Goal: Information Seeking & Learning: Learn about a topic

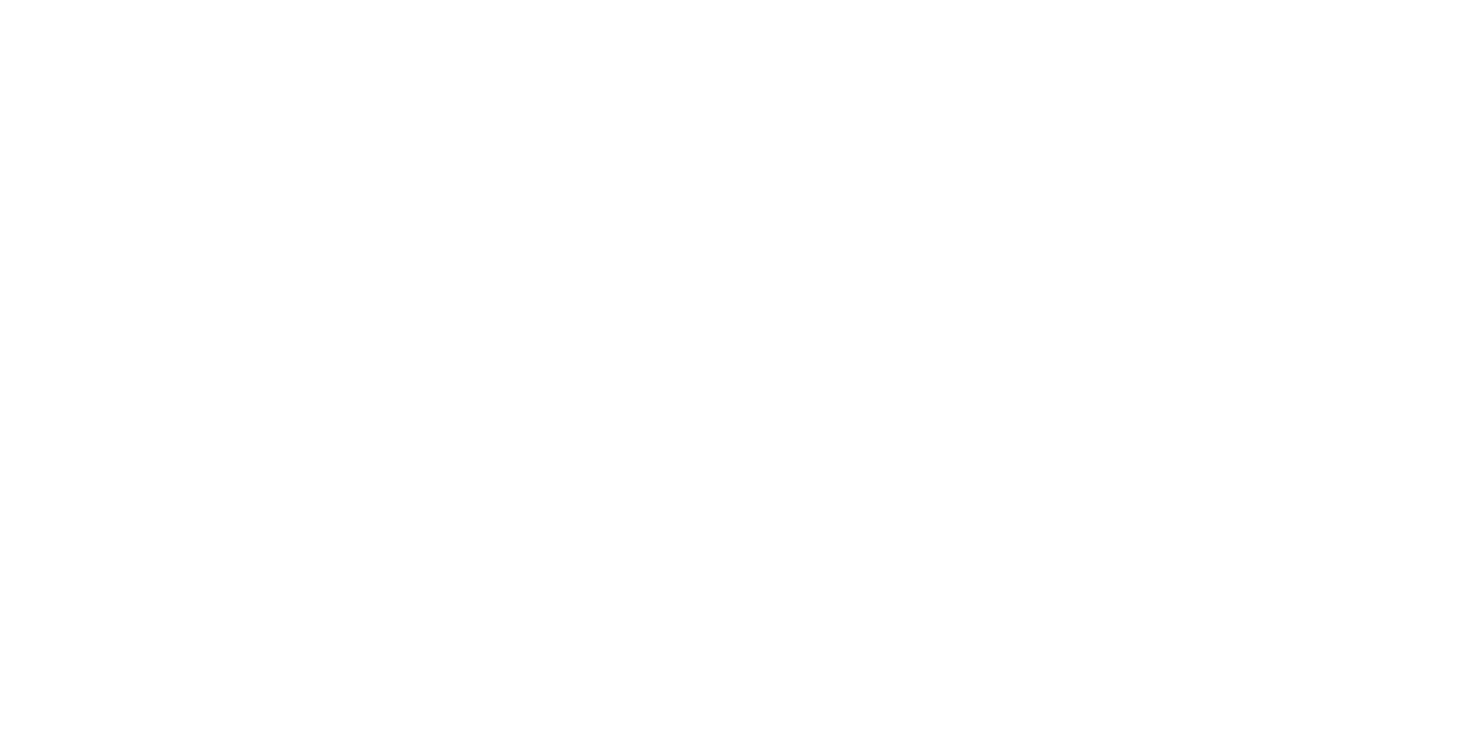
select select "Song"
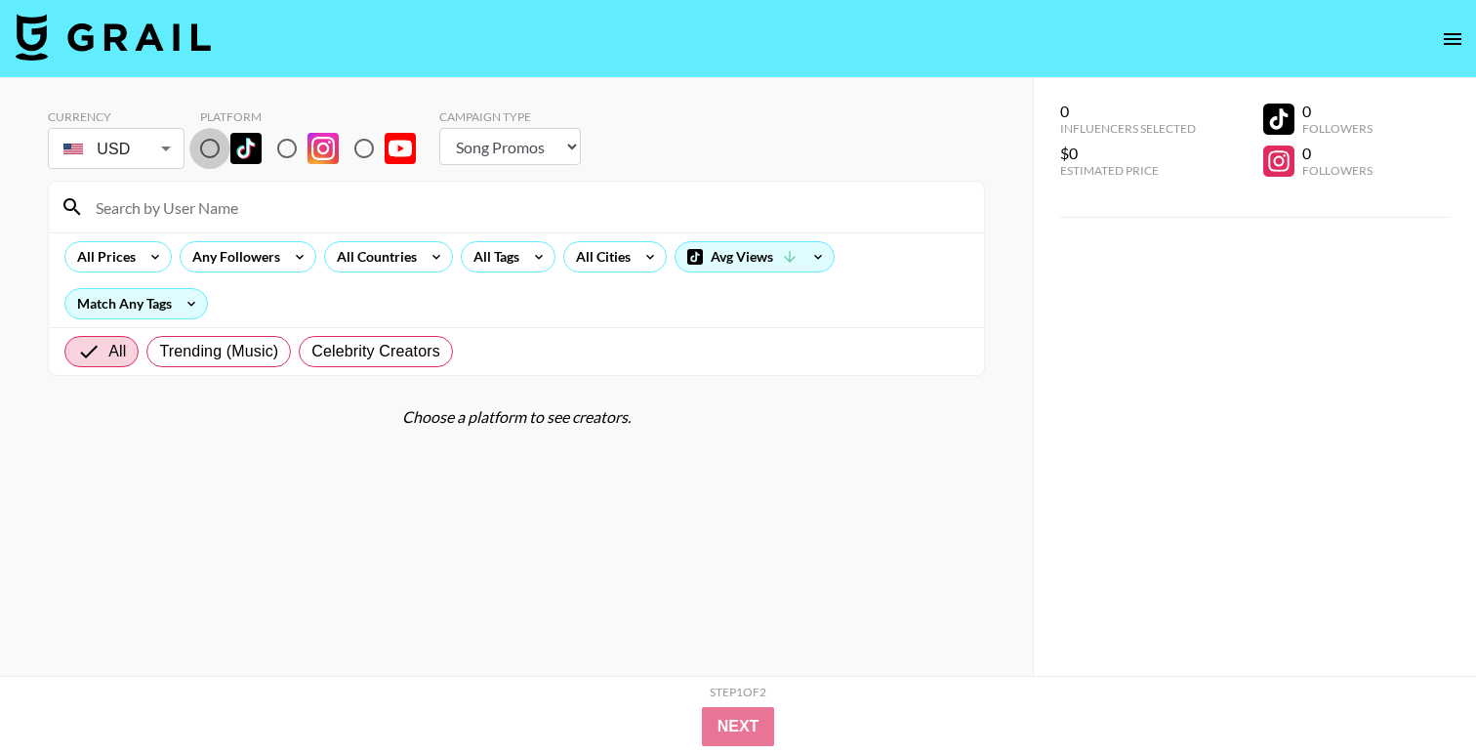
click at [207, 144] on input "radio" at bounding box center [209, 148] width 41 height 41
radio input "true"
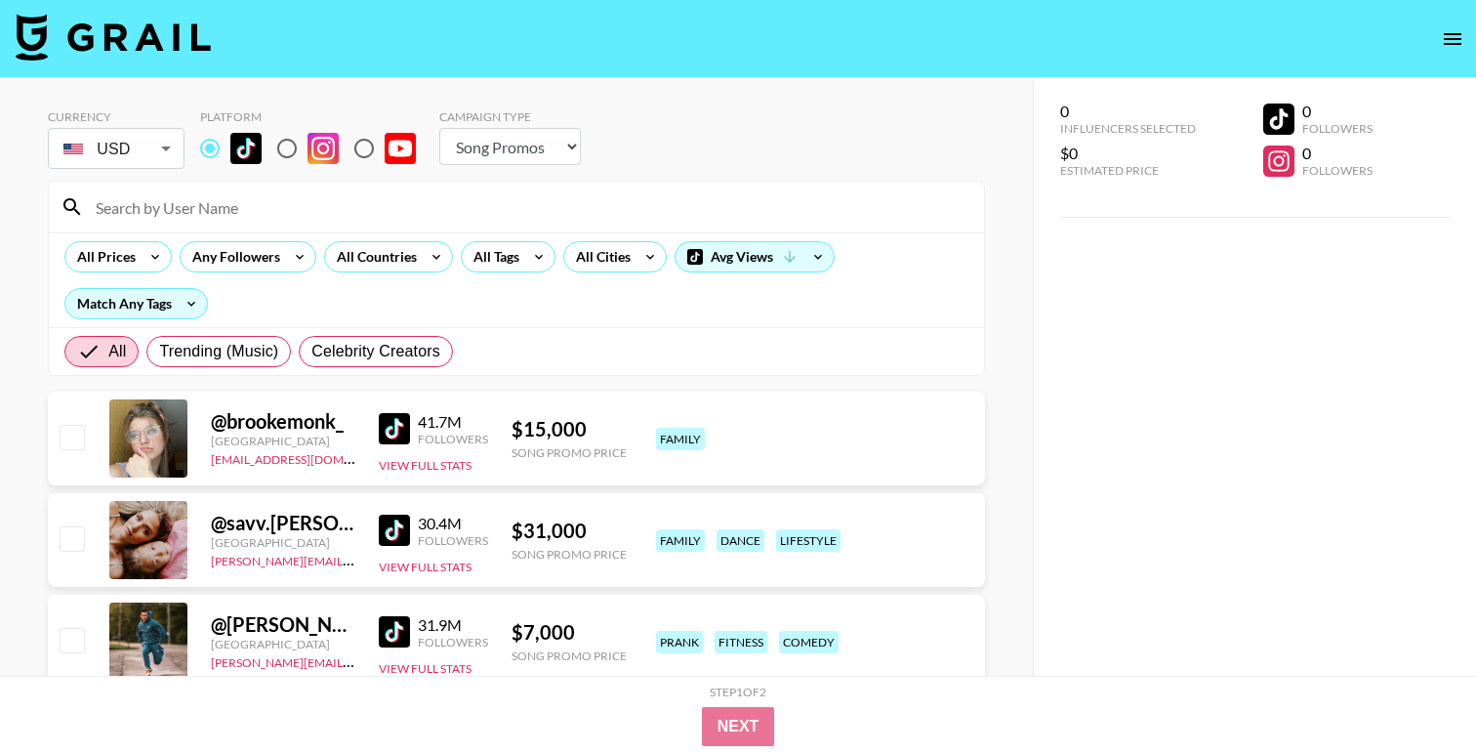
click at [235, 210] on input at bounding box center [528, 206] width 889 height 31
click at [648, 177] on section "Currency USD USD ​ Platform Campaign Type Choose Type... Song Promos Brand Prom…" at bounding box center [516, 235] width 937 height 282
click at [418, 257] on div "All Countries" at bounding box center [373, 256] width 96 height 29
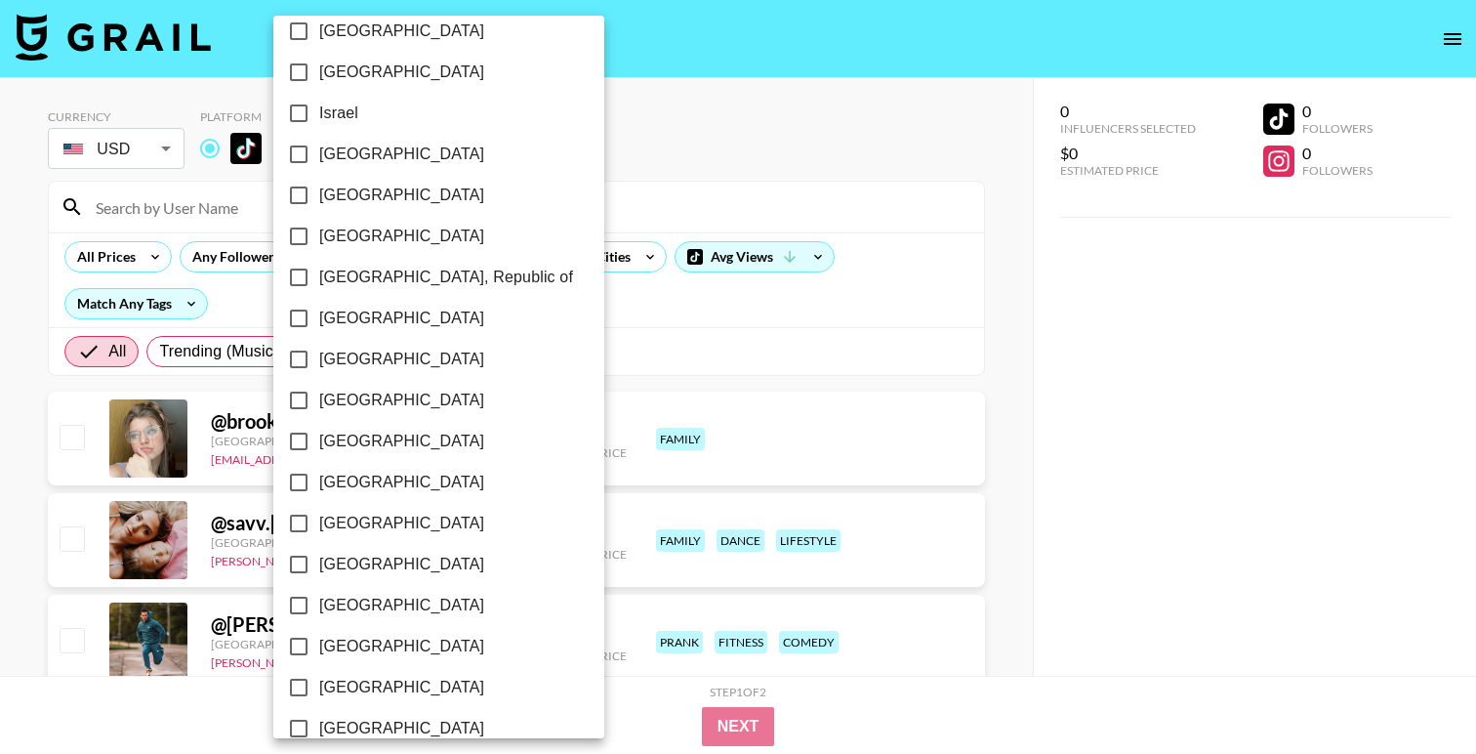
scroll to position [826, 0]
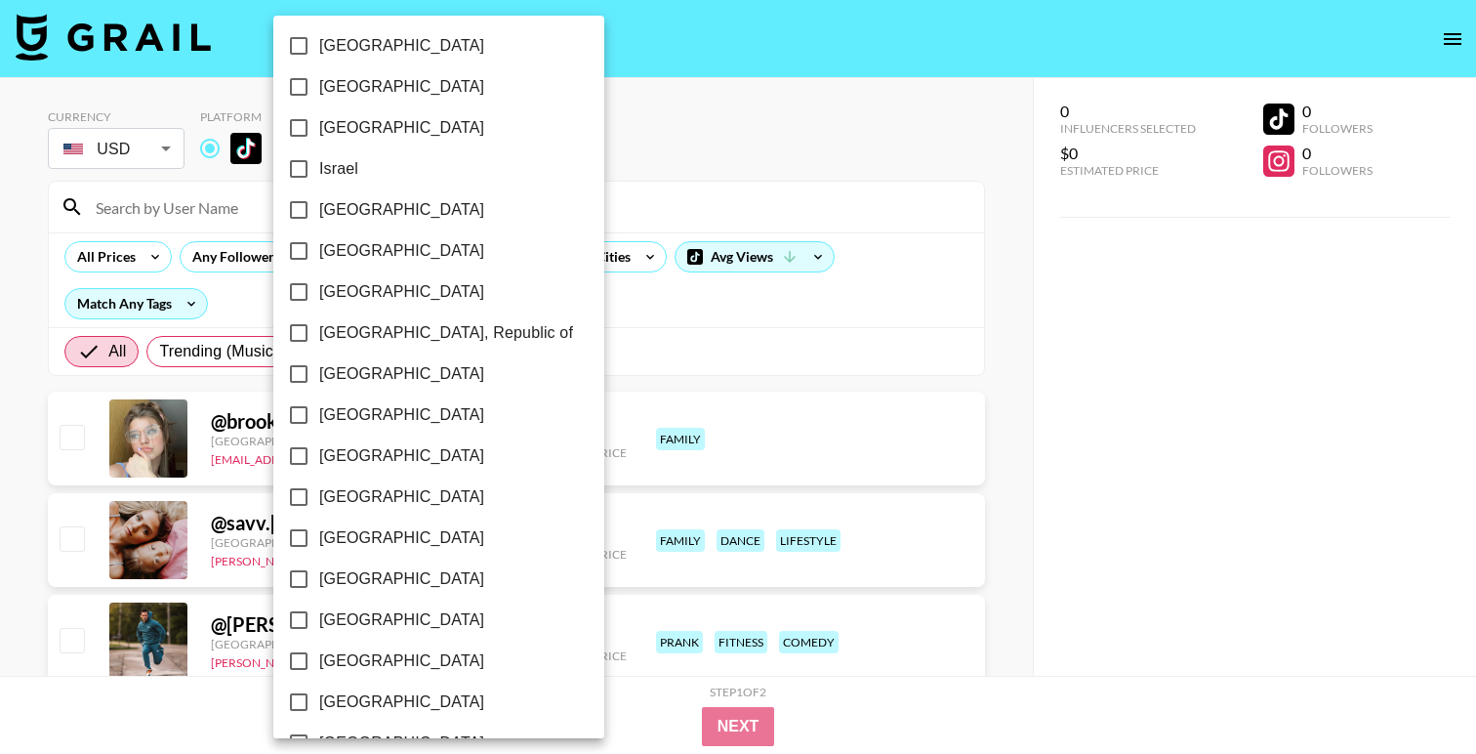
checkbox input "true"
click at [749, 139] on div at bounding box center [738, 377] width 1476 height 754
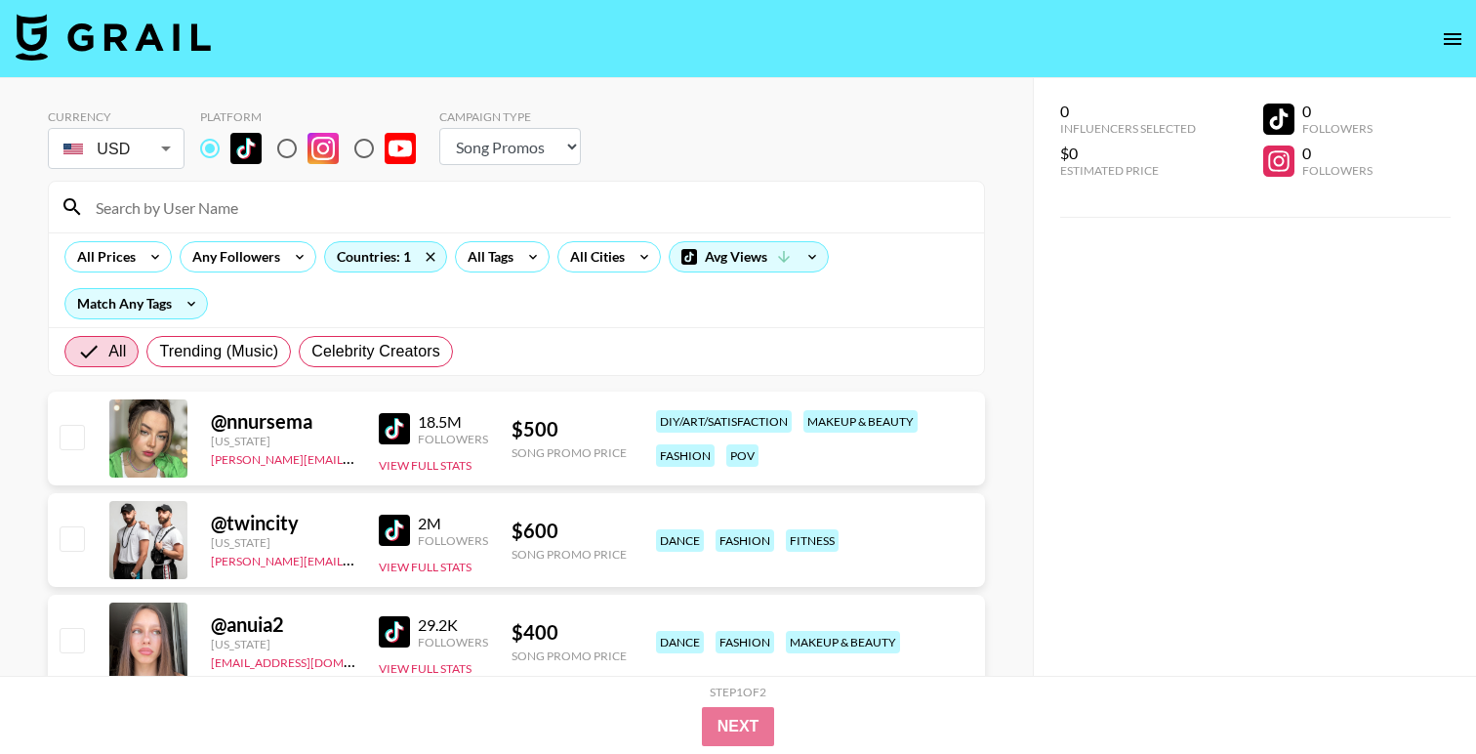
scroll to position [0, 0]
click at [503, 269] on div "All Tags" at bounding box center [487, 256] width 62 height 29
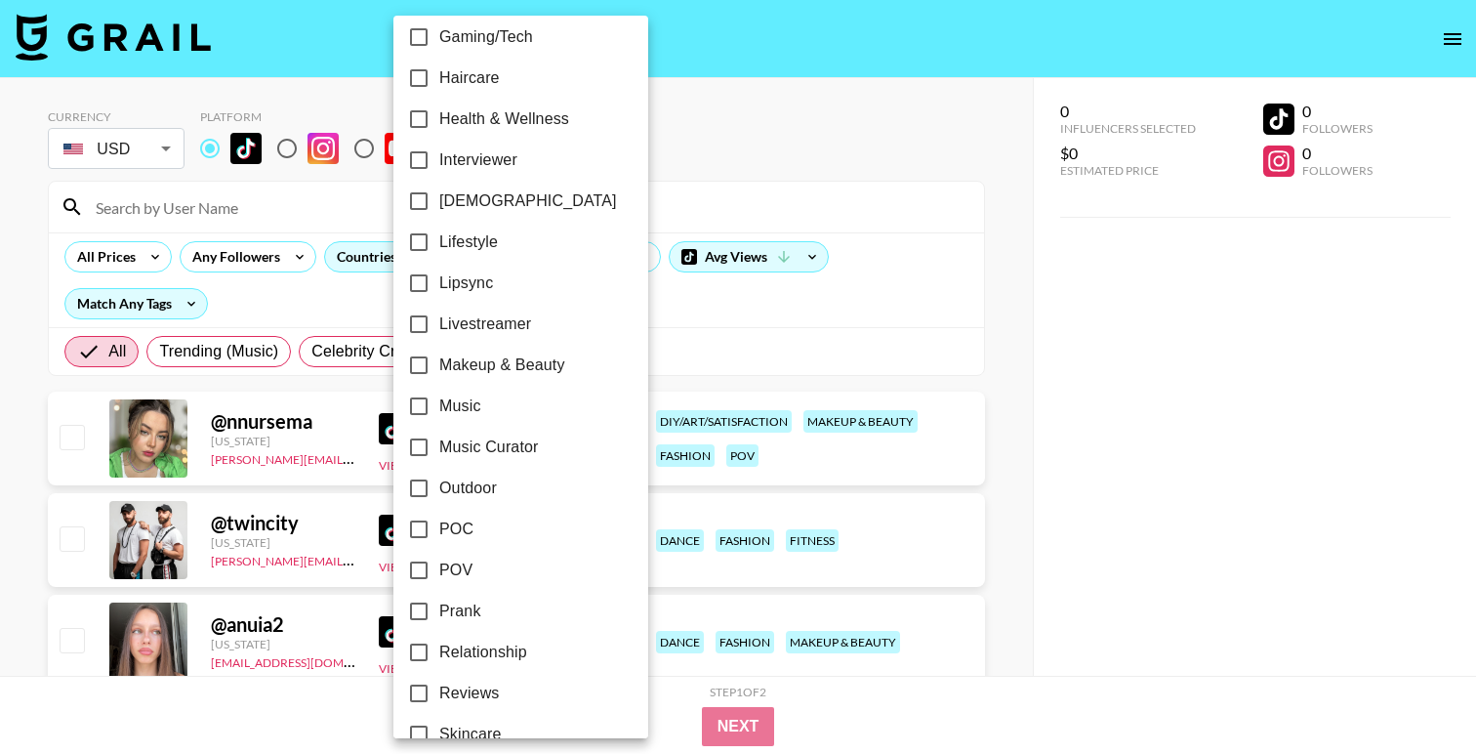
scroll to position [1069, 0]
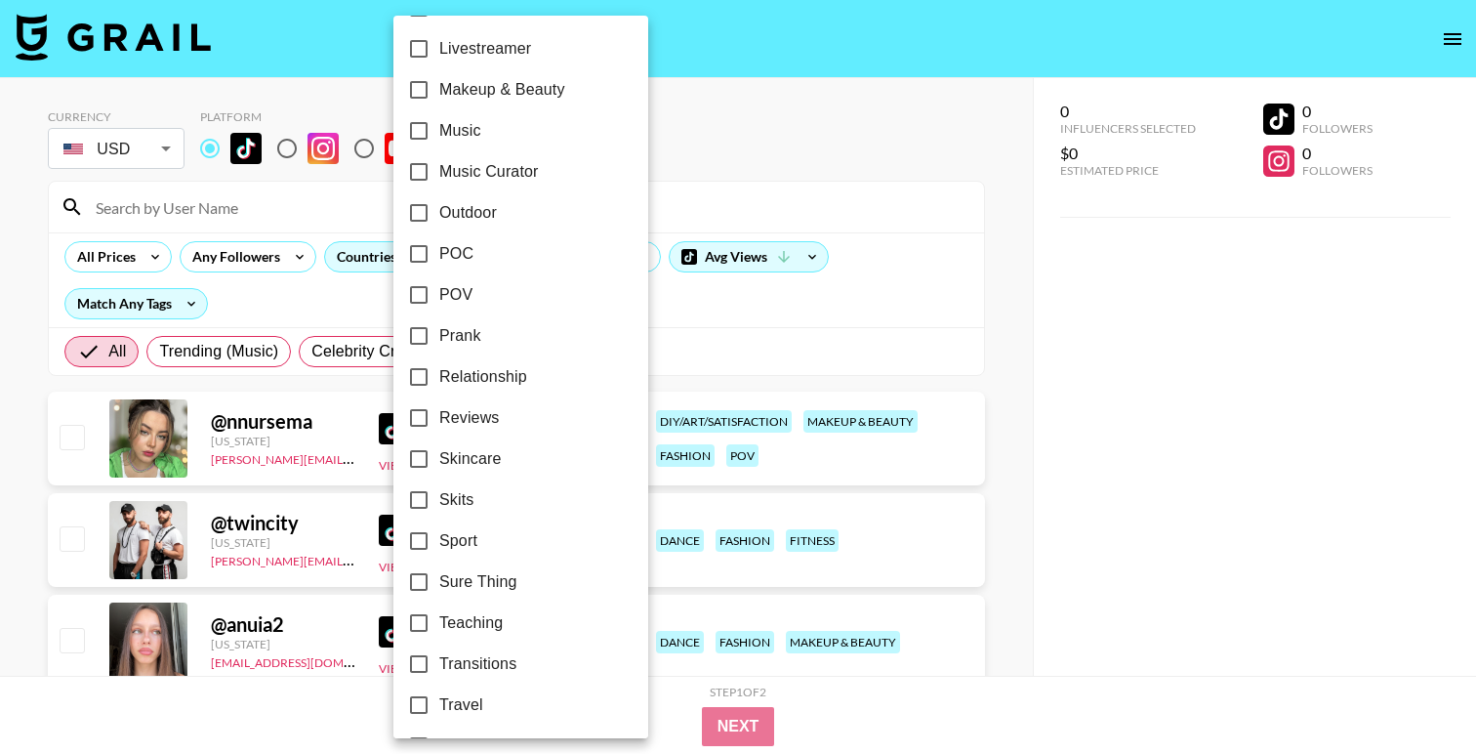
click at [479, 376] on span "Relationship" at bounding box center [483, 376] width 88 height 23
click at [439, 376] on input "Relationship" at bounding box center [418, 376] width 41 height 41
checkbox input "true"
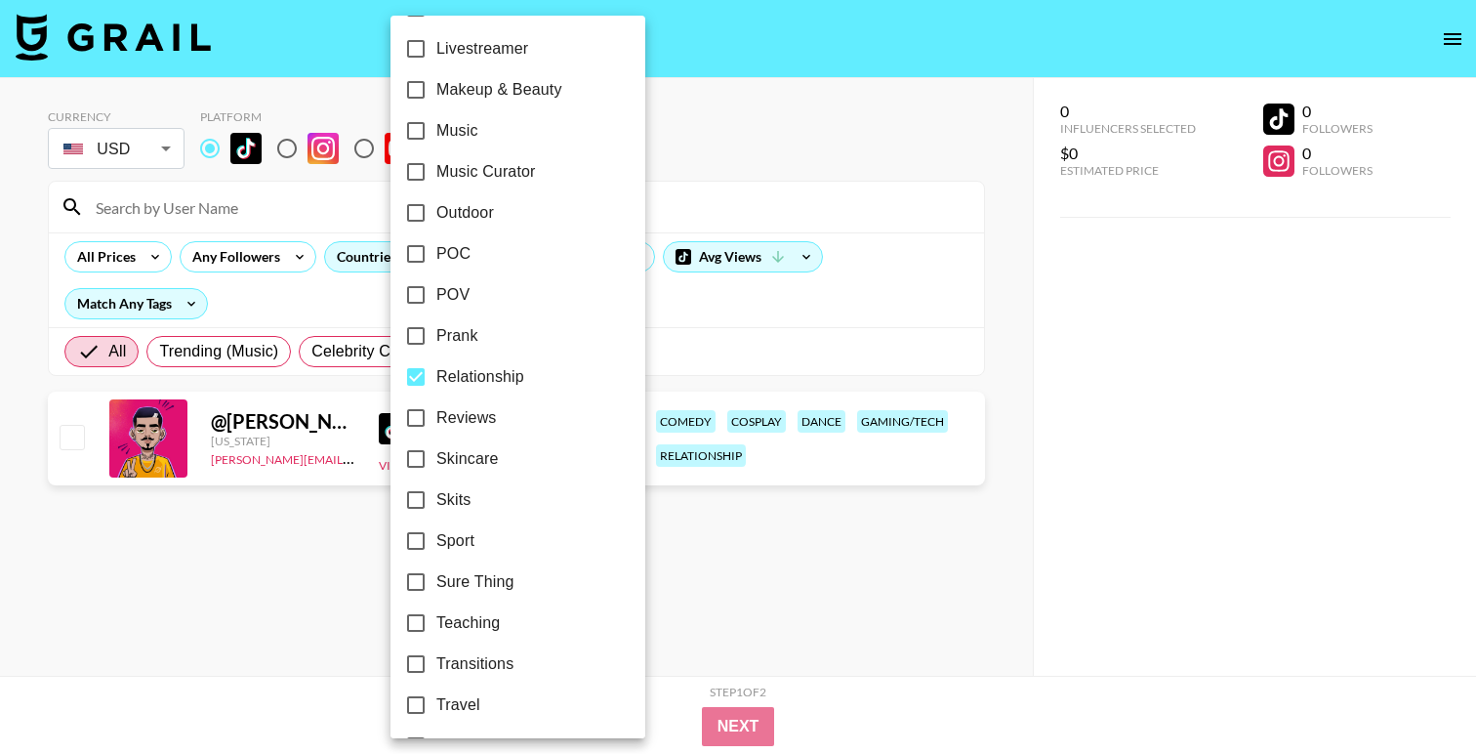
click at [777, 104] on div at bounding box center [738, 377] width 1476 height 754
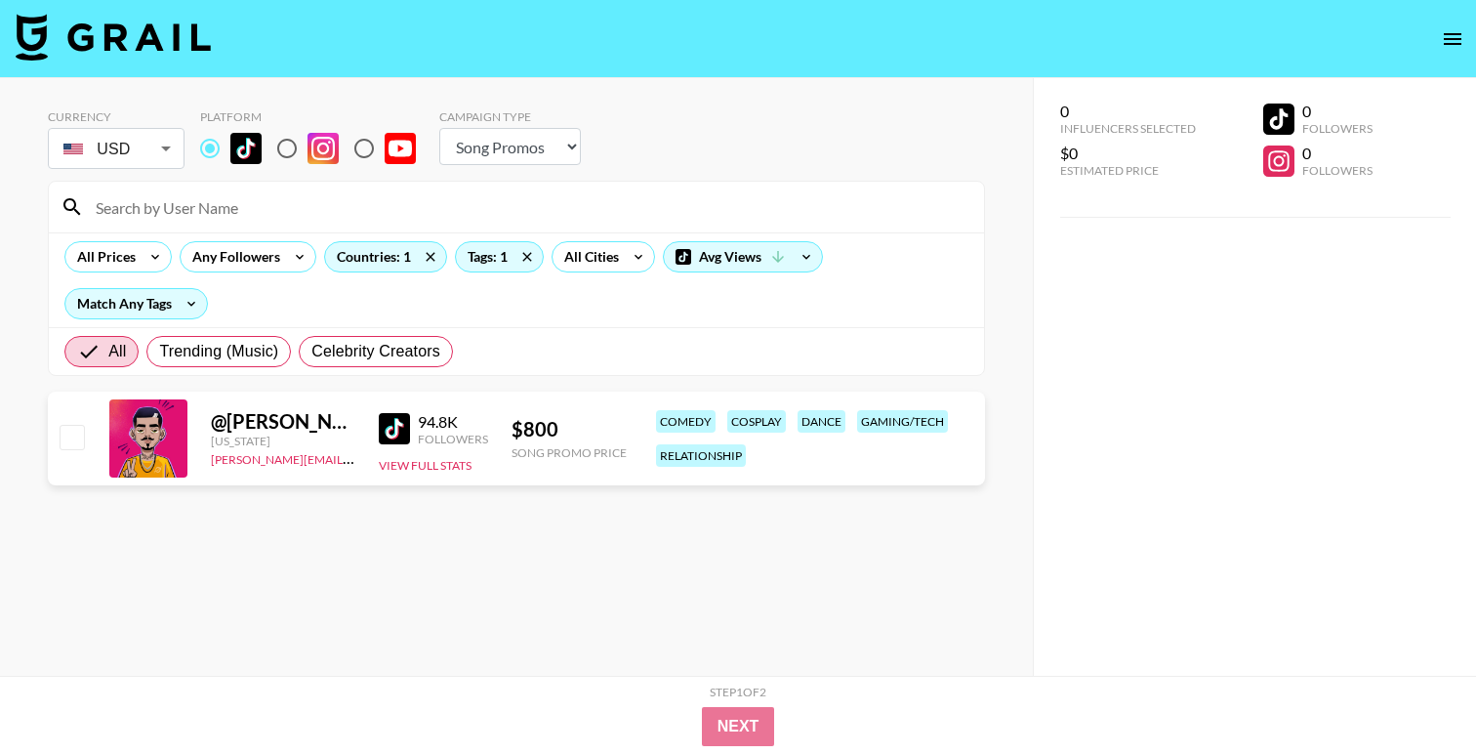
click at [394, 429] on img at bounding box center [394, 428] width 31 height 31
click at [486, 255] on div "Tags: 1" at bounding box center [499, 256] width 87 height 29
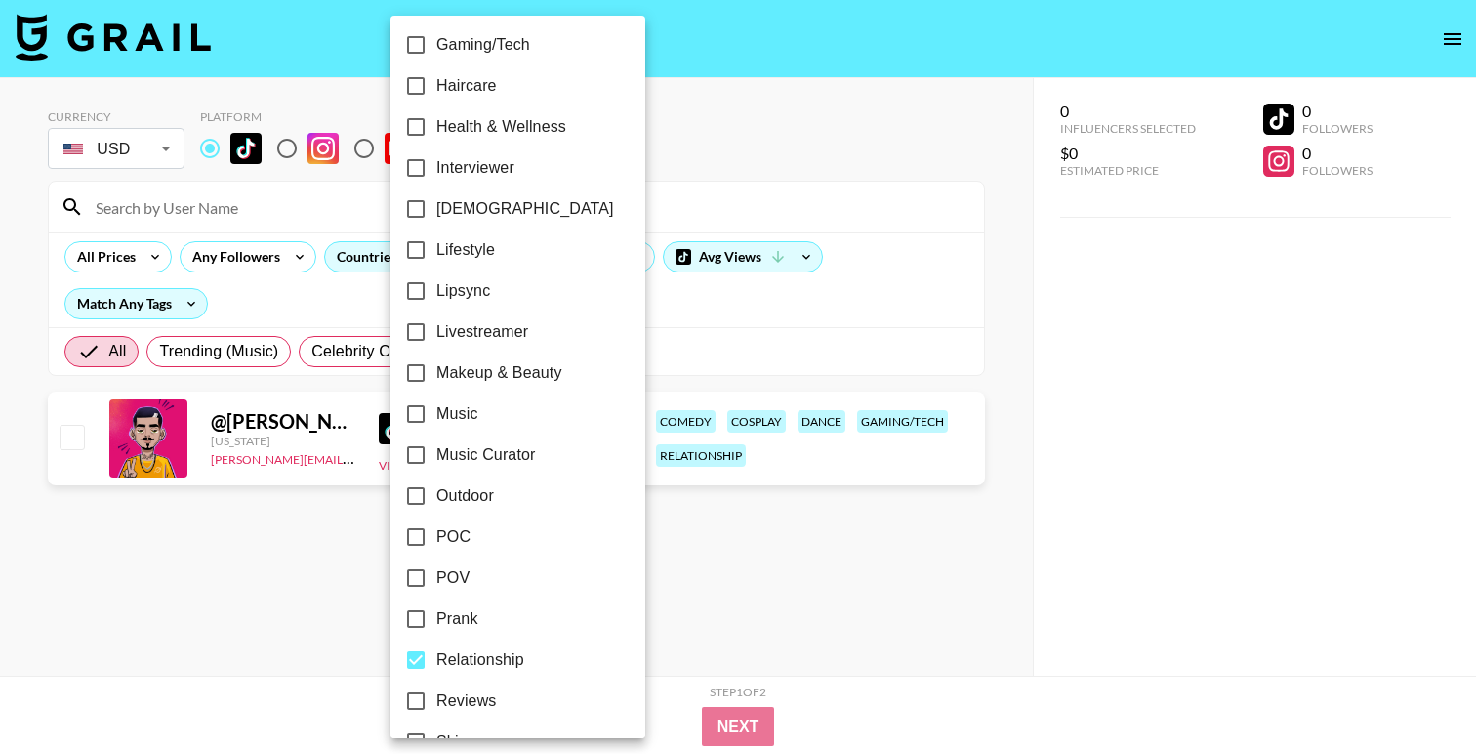
scroll to position [1113, 0]
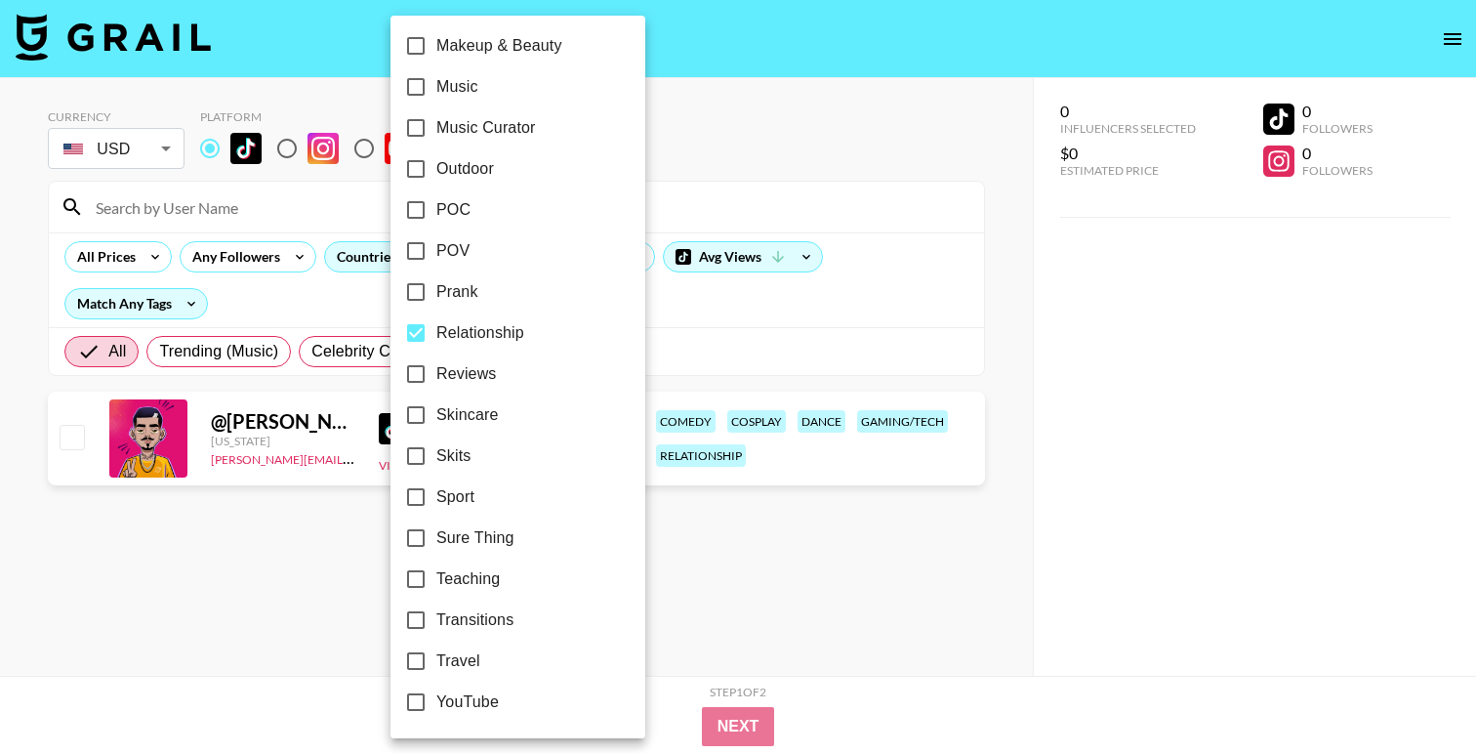
click at [415, 338] on input "Relationship" at bounding box center [415, 332] width 41 height 41
checkbox input "false"
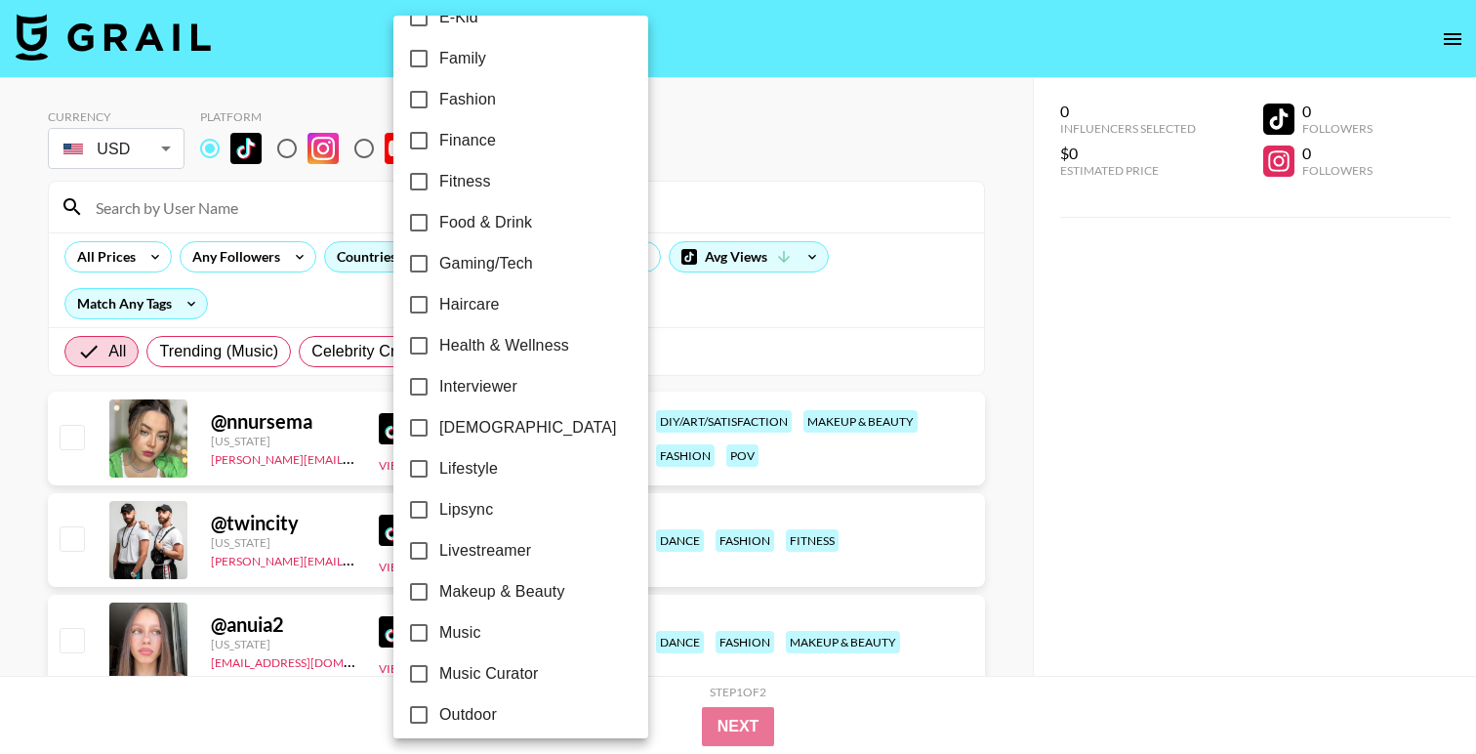
scroll to position [548, 0]
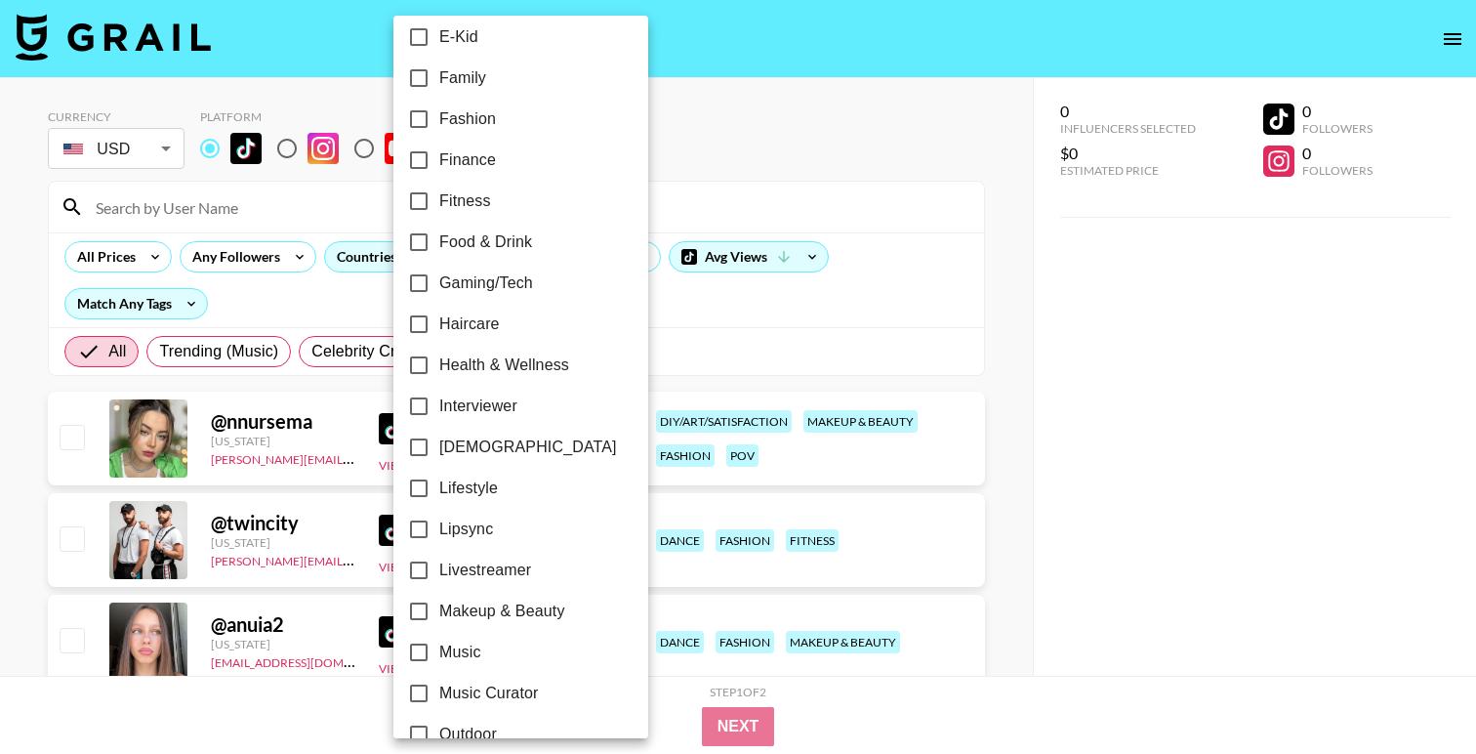
click at [459, 123] on span "Fashion" at bounding box center [467, 118] width 57 height 23
click at [439, 123] on input "Fashion" at bounding box center [418, 119] width 41 height 41
click at [457, 115] on span "Fashion" at bounding box center [464, 118] width 57 height 23
click at [436, 115] on input "Fashion" at bounding box center [415, 119] width 41 height 41
checkbox input "false"
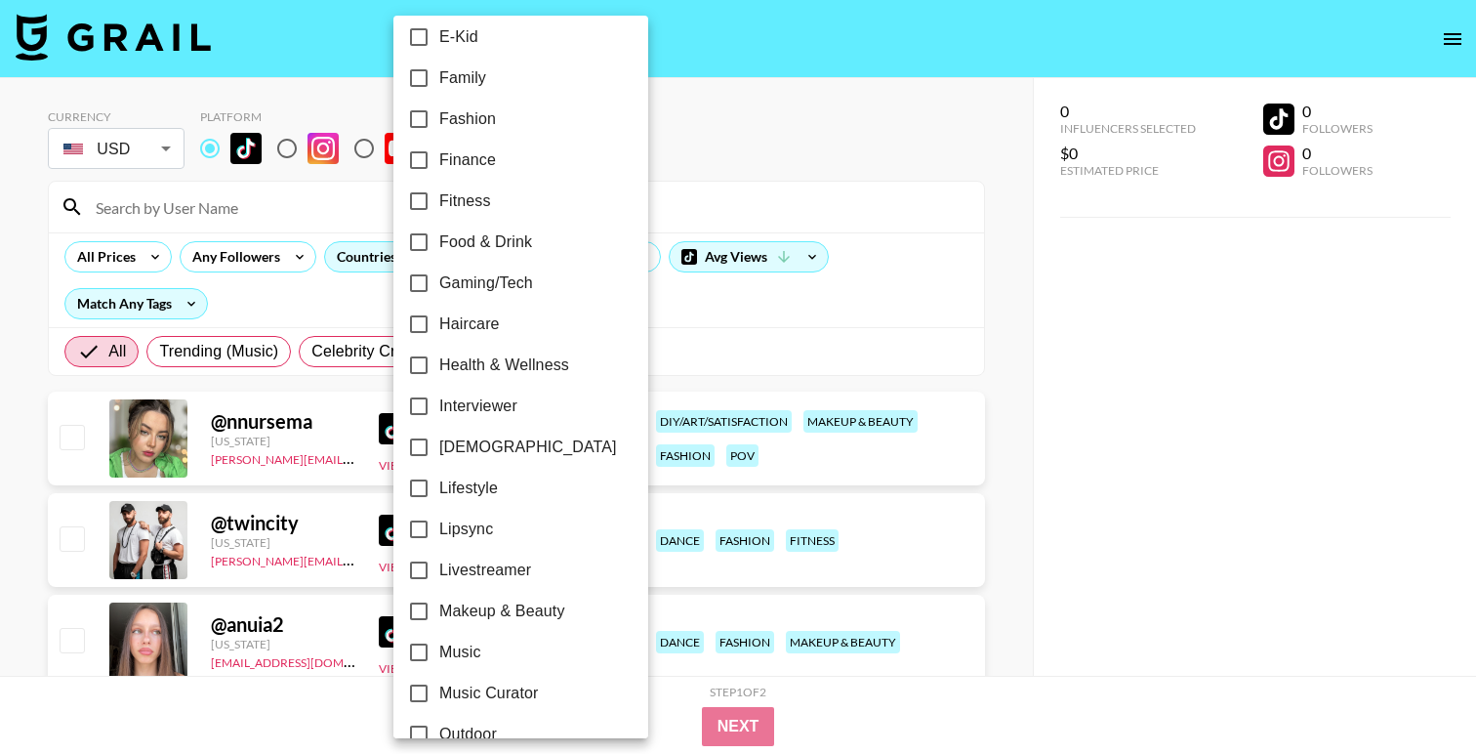
click at [450, 68] on span "Family" at bounding box center [462, 77] width 47 height 23
click at [439, 68] on input "Family" at bounding box center [418, 78] width 41 height 41
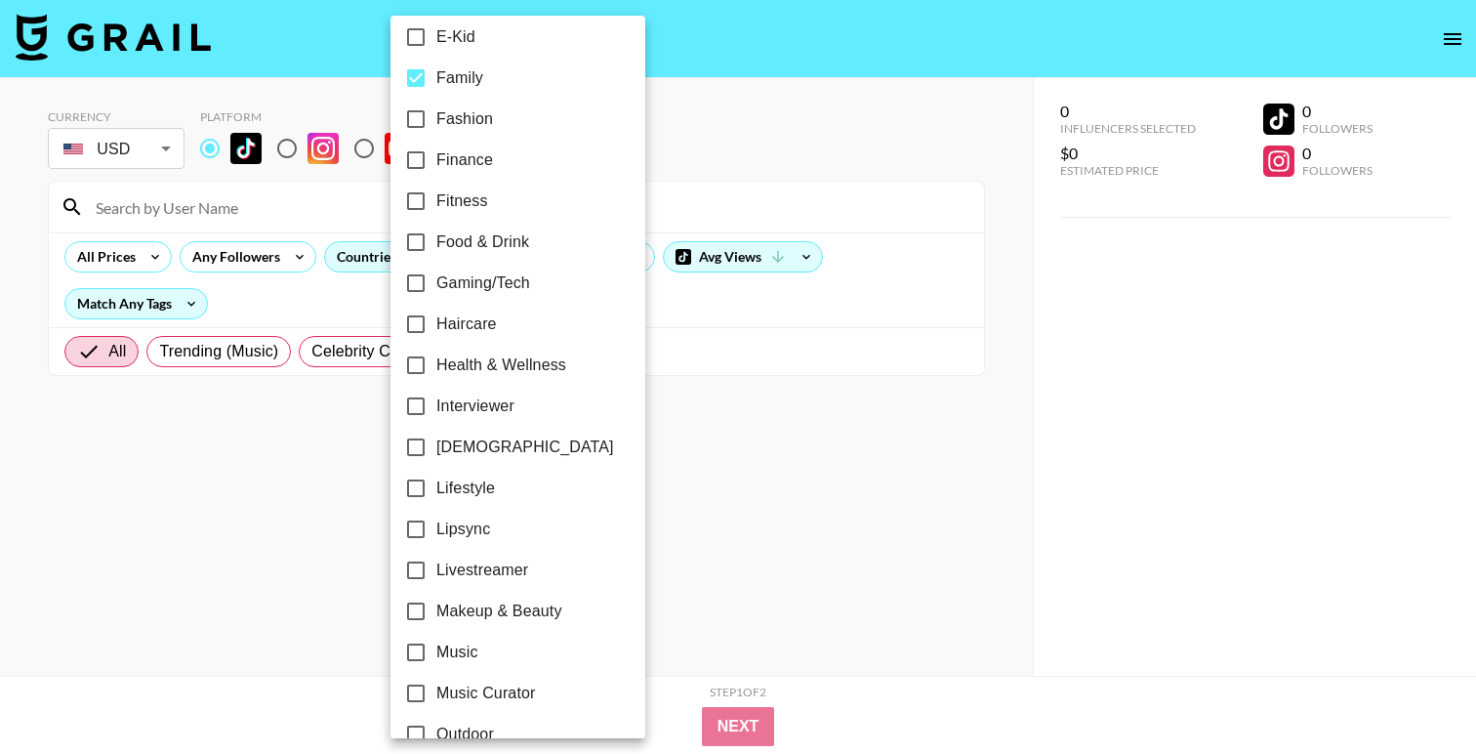
click at [444, 71] on span "Family" at bounding box center [459, 77] width 47 height 23
click at [436, 71] on input "Family" at bounding box center [415, 78] width 41 height 41
checkbox input "false"
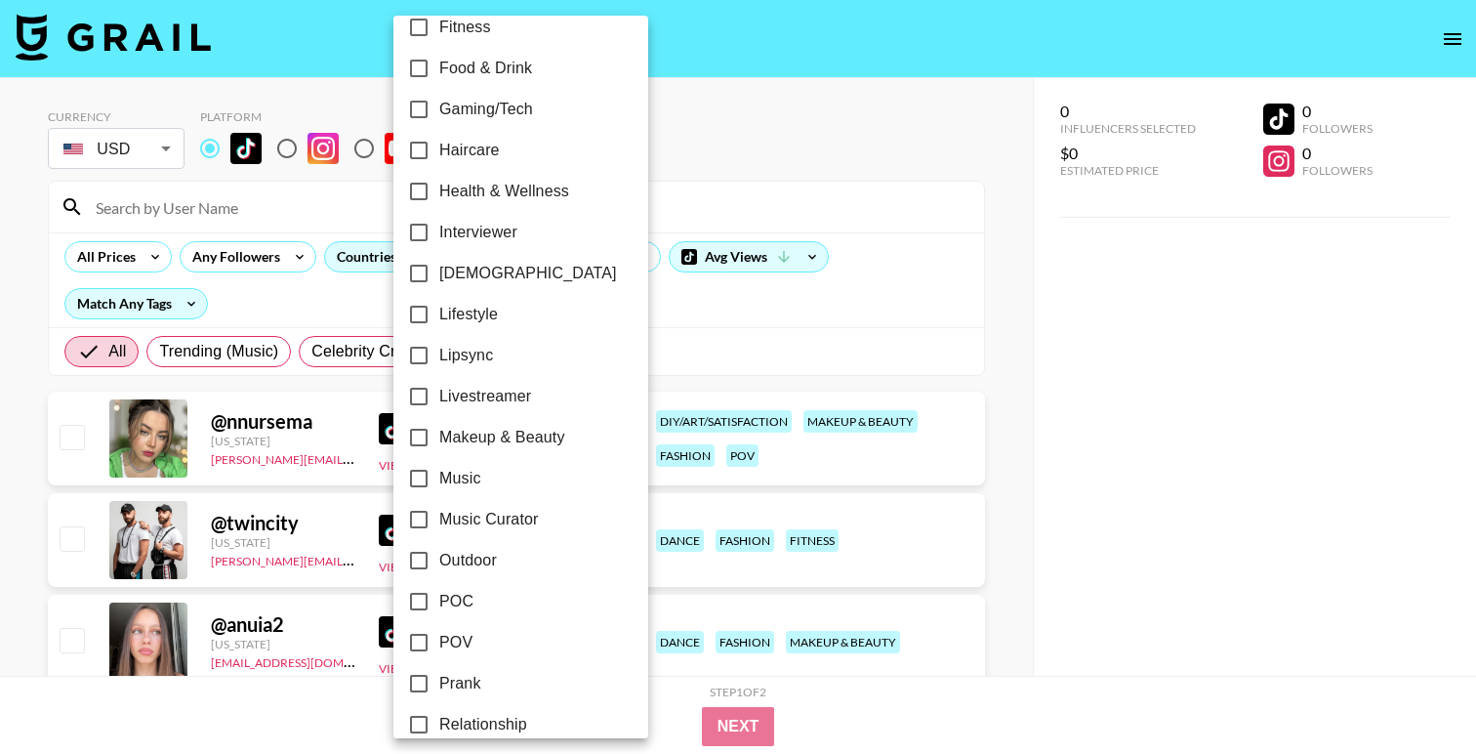
scroll to position [1113, 0]
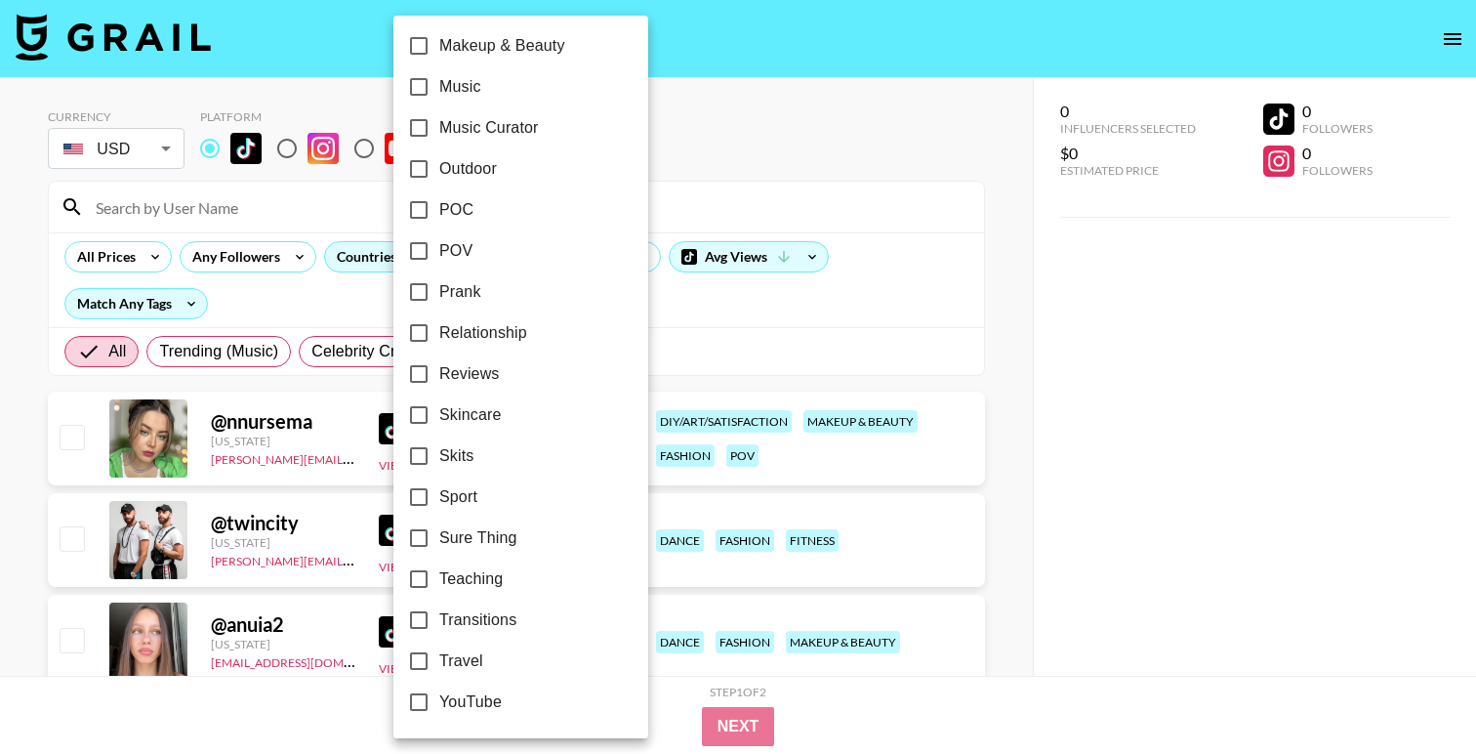
click at [714, 161] on div at bounding box center [738, 377] width 1476 height 754
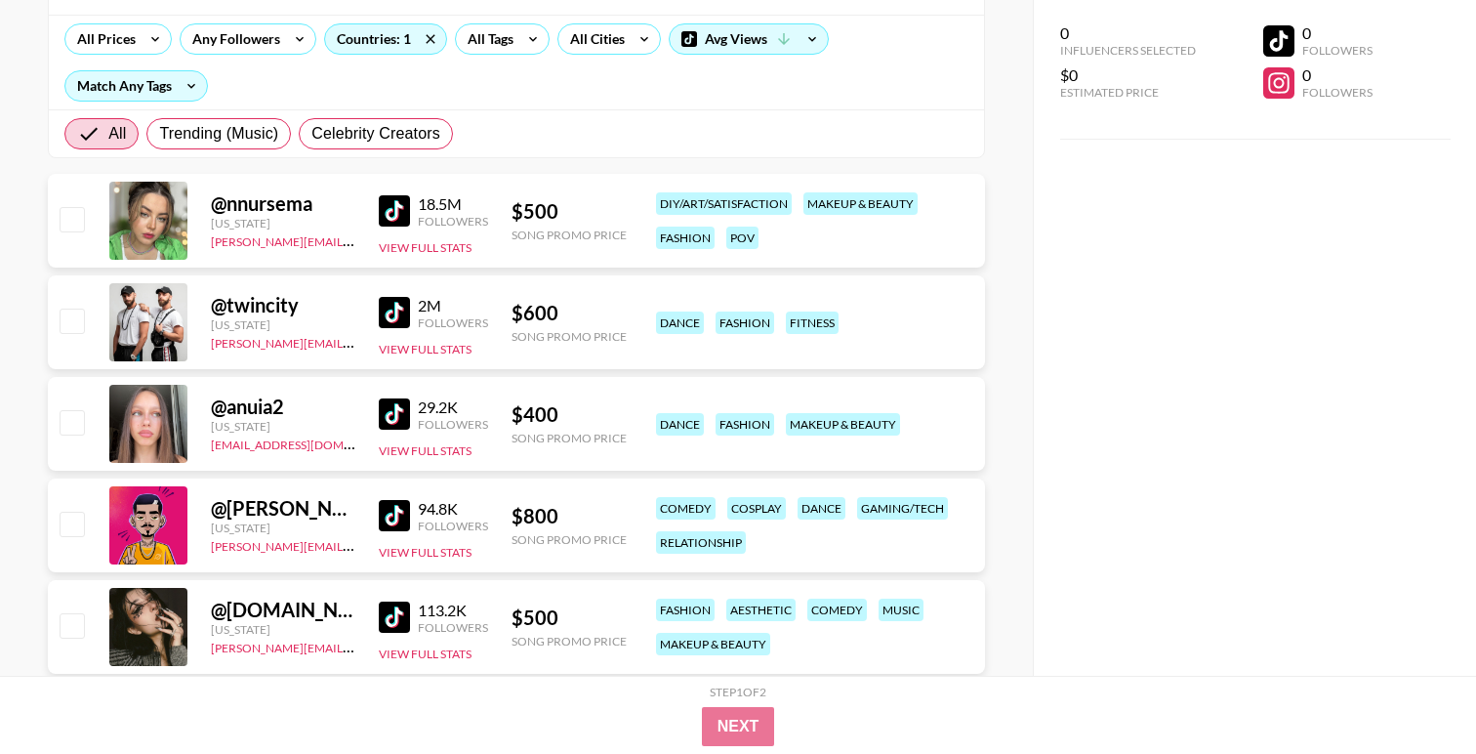
scroll to position [0, 0]
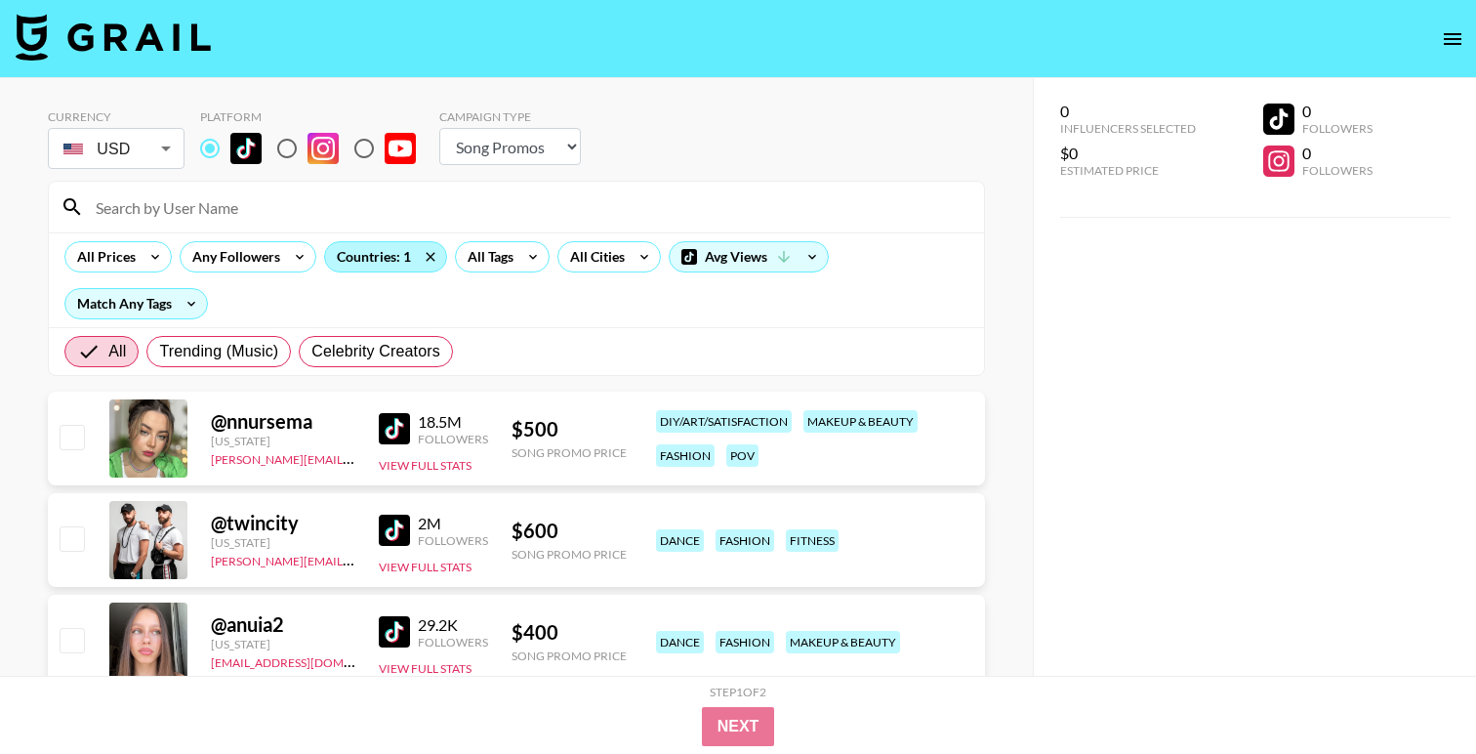
click at [382, 259] on div "Countries: 1" at bounding box center [385, 256] width 121 height 29
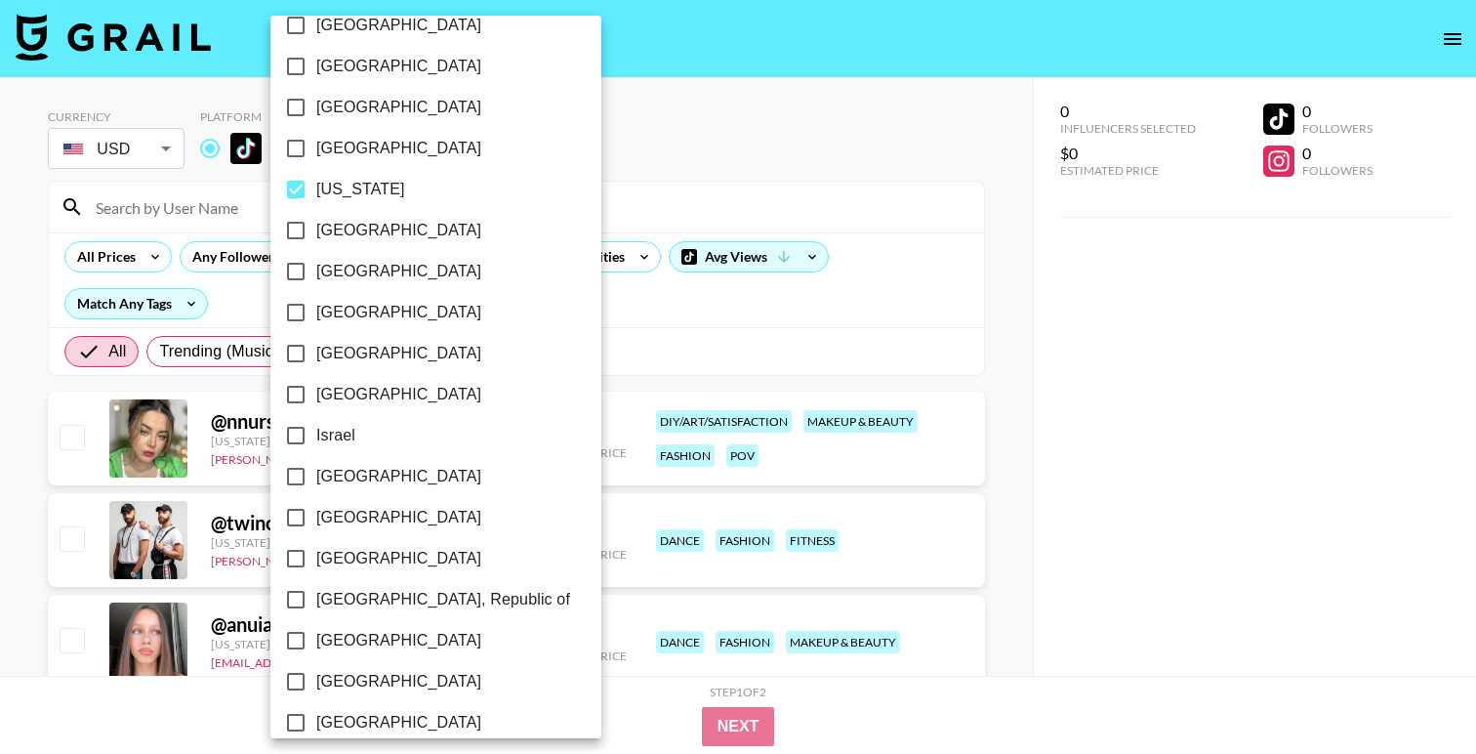
scroll to position [601, 0]
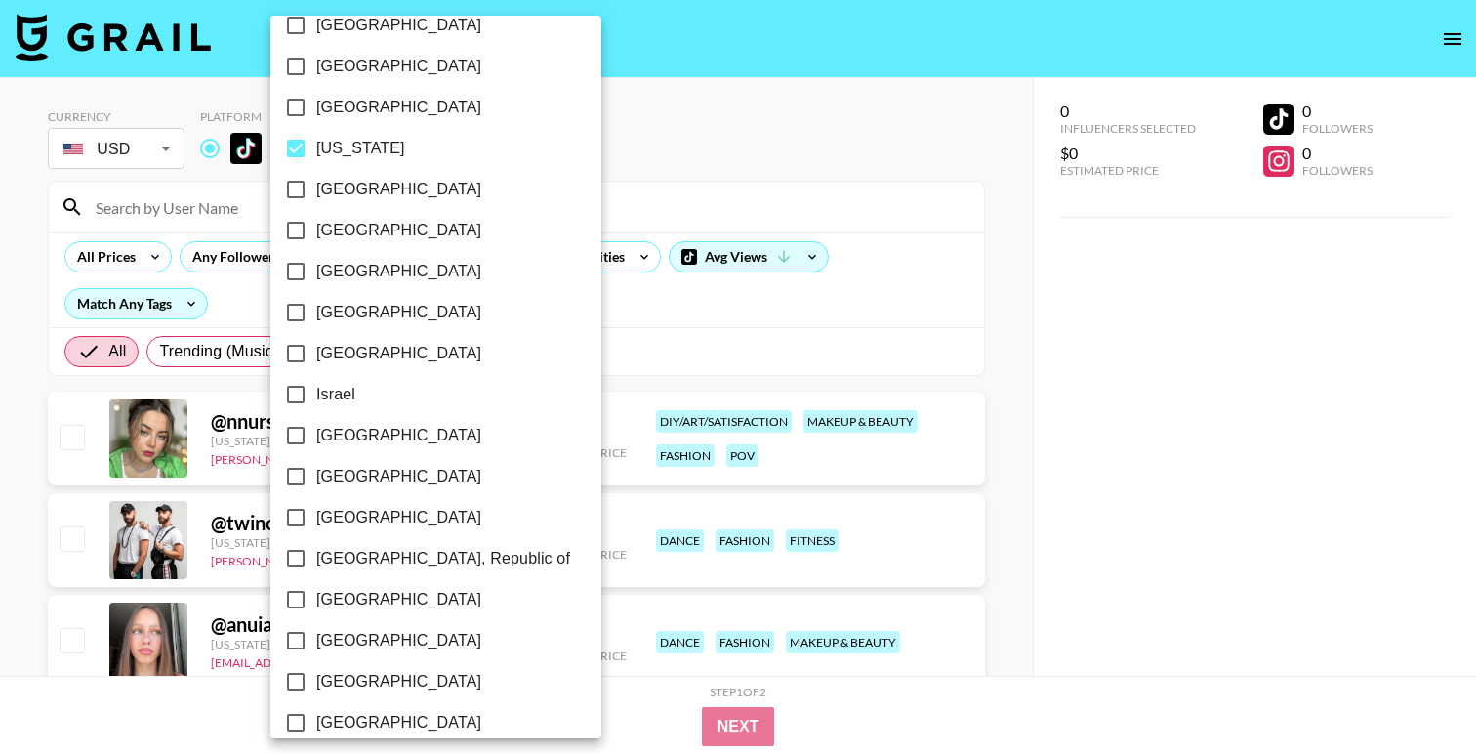
click at [344, 159] on span "[US_STATE]" at bounding box center [360, 148] width 89 height 23
click at [316, 159] on input "[US_STATE]" at bounding box center [295, 148] width 41 height 41
checkbox input "false"
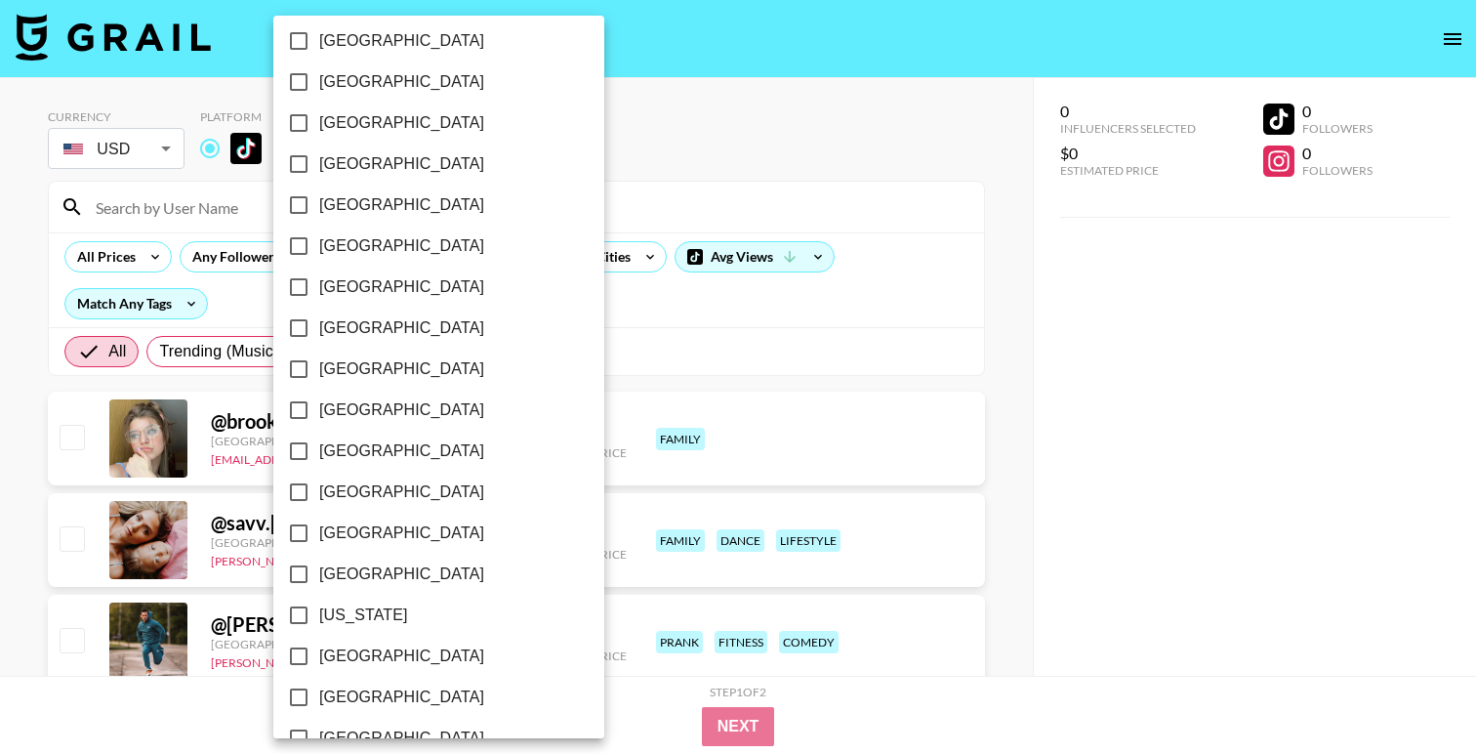
scroll to position [89, 0]
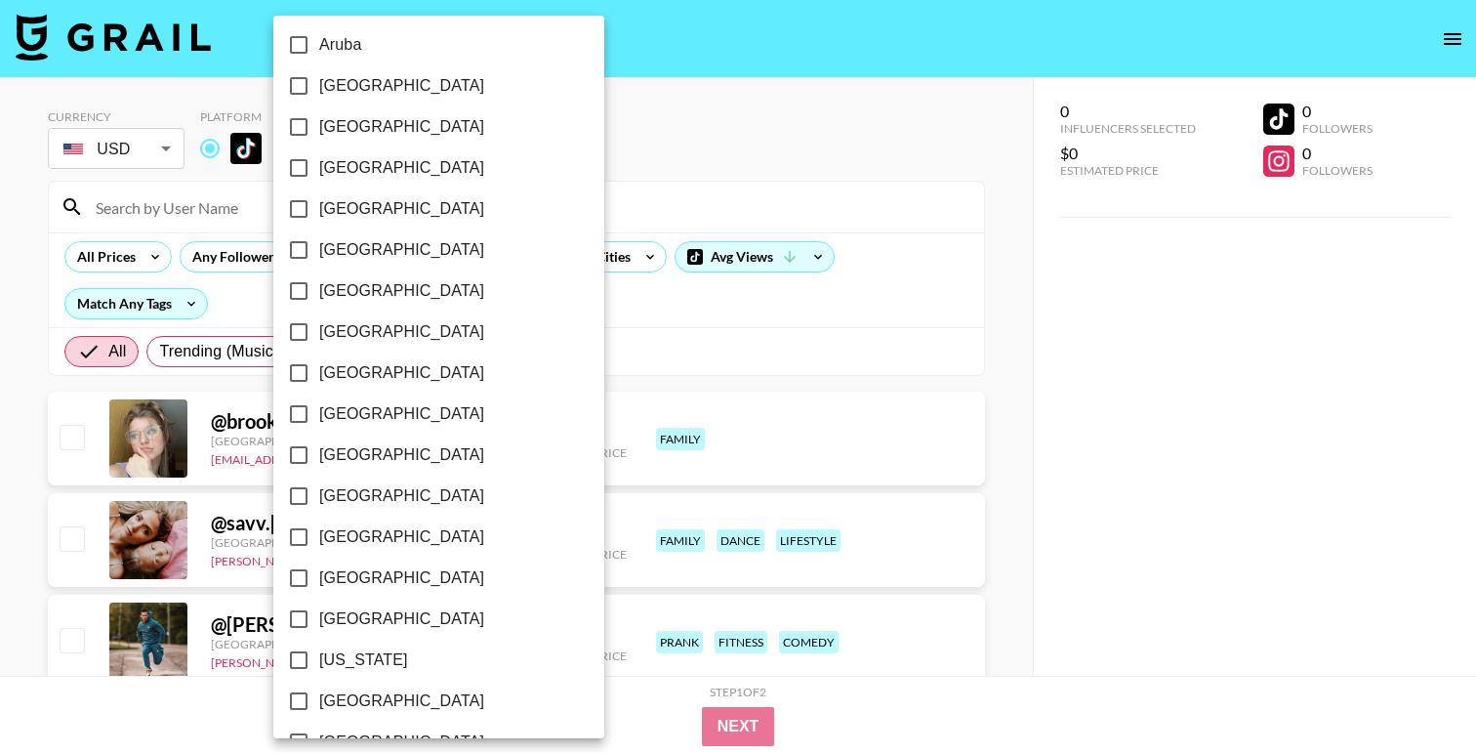
click at [330, 252] on span "[GEOGRAPHIC_DATA]" at bounding box center [401, 249] width 165 height 23
click at [319, 252] on input "[GEOGRAPHIC_DATA]" at bounding box center [298, 249] width 41 height 41
checkbox input "true"
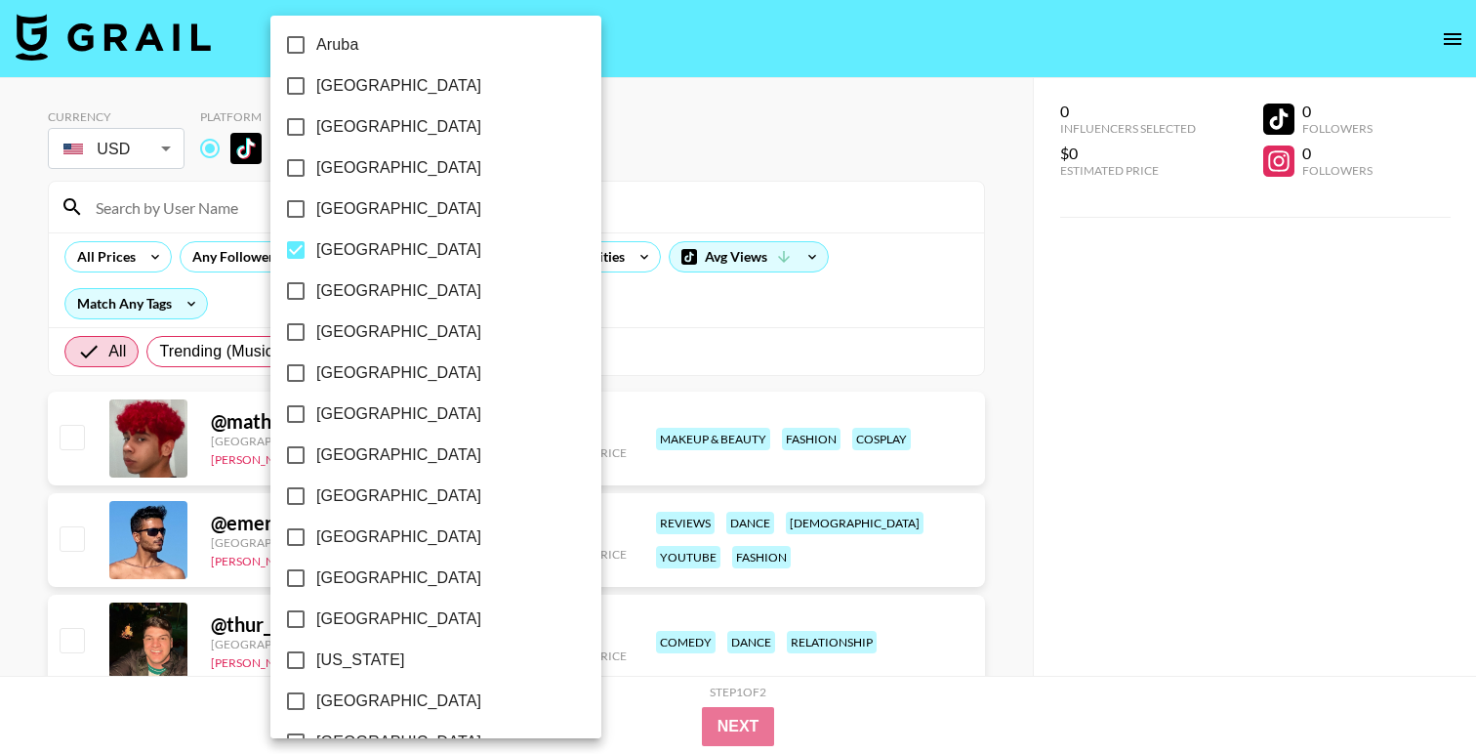
click at [731, 96] on div at bounding box center [738, 377] width 1476 height 754
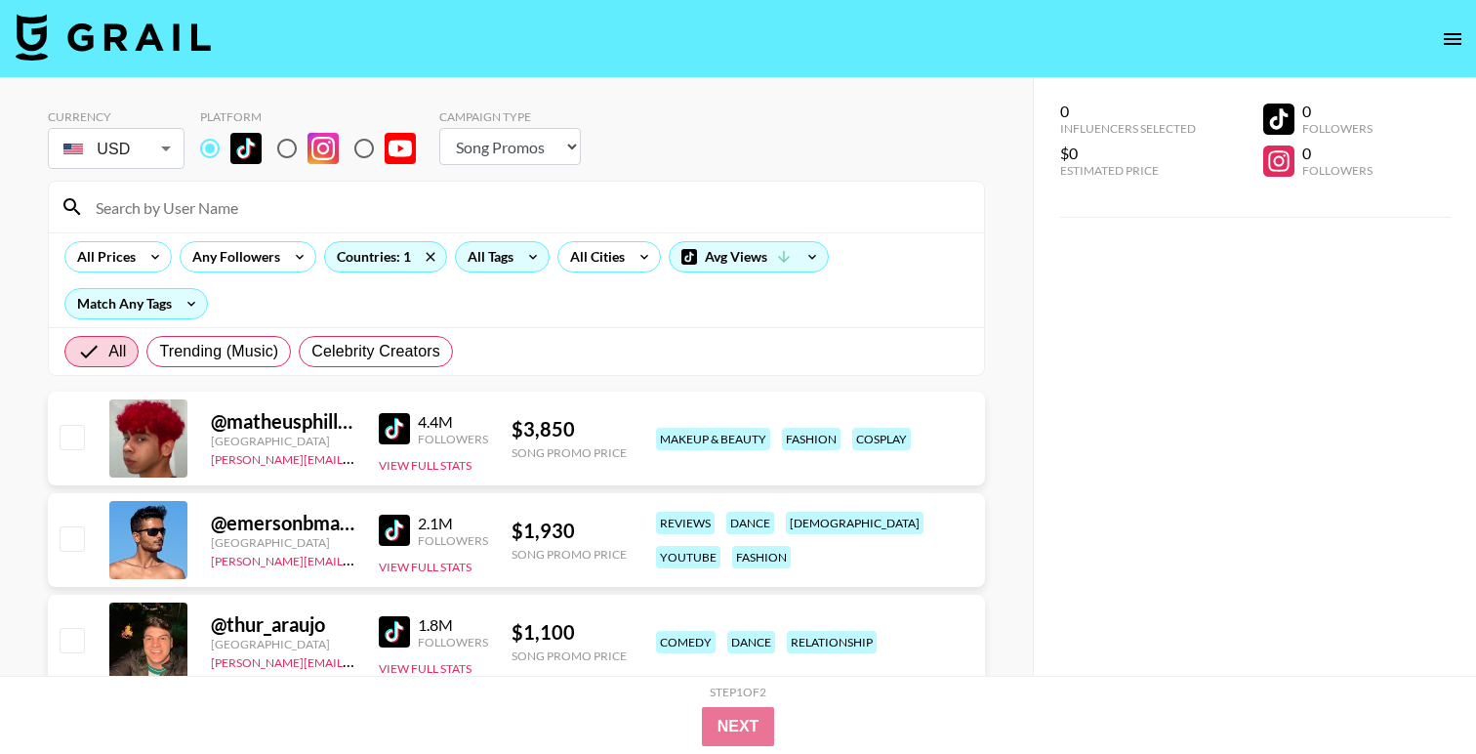
click at [492, 267] on div "All Tags" at bounding box center [487, 256] width 62 height 29
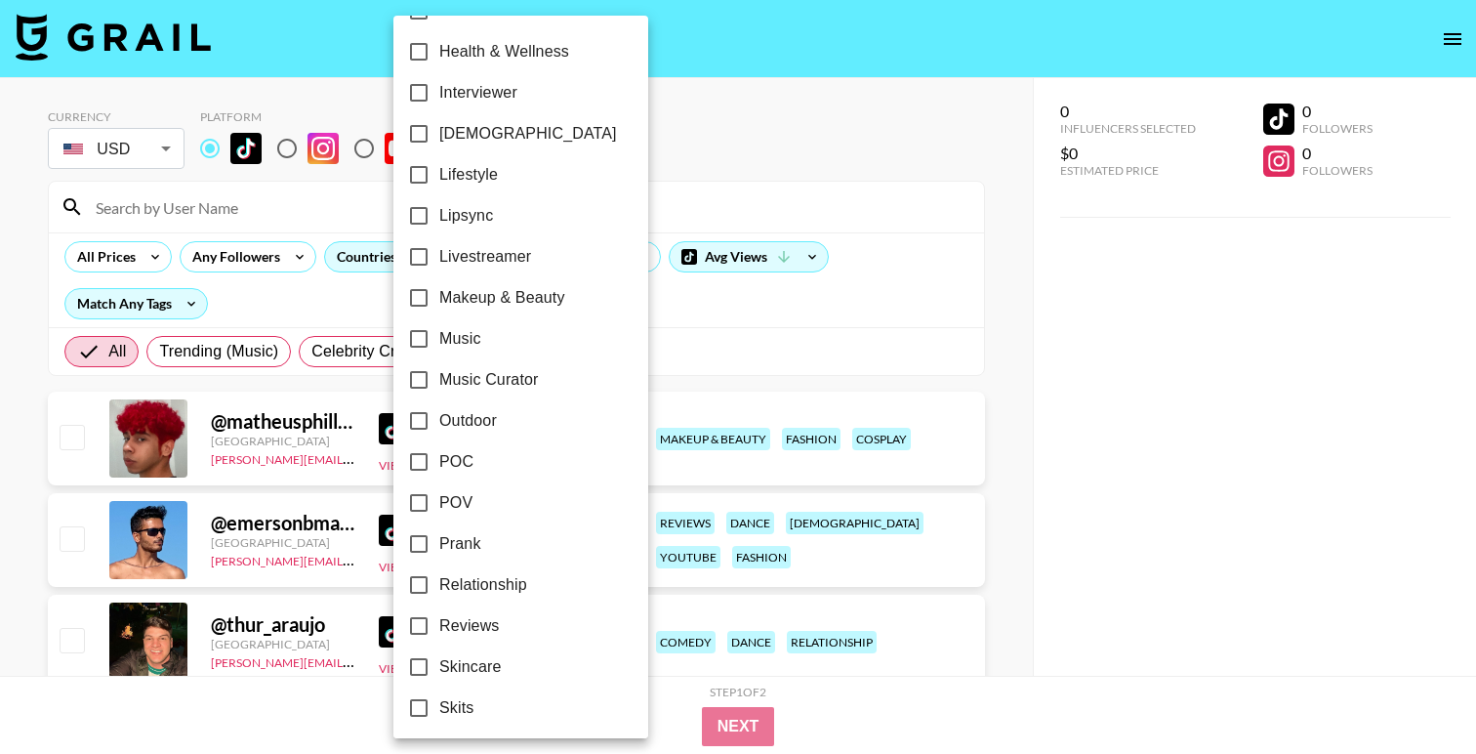
scroll to position [1099, 0]
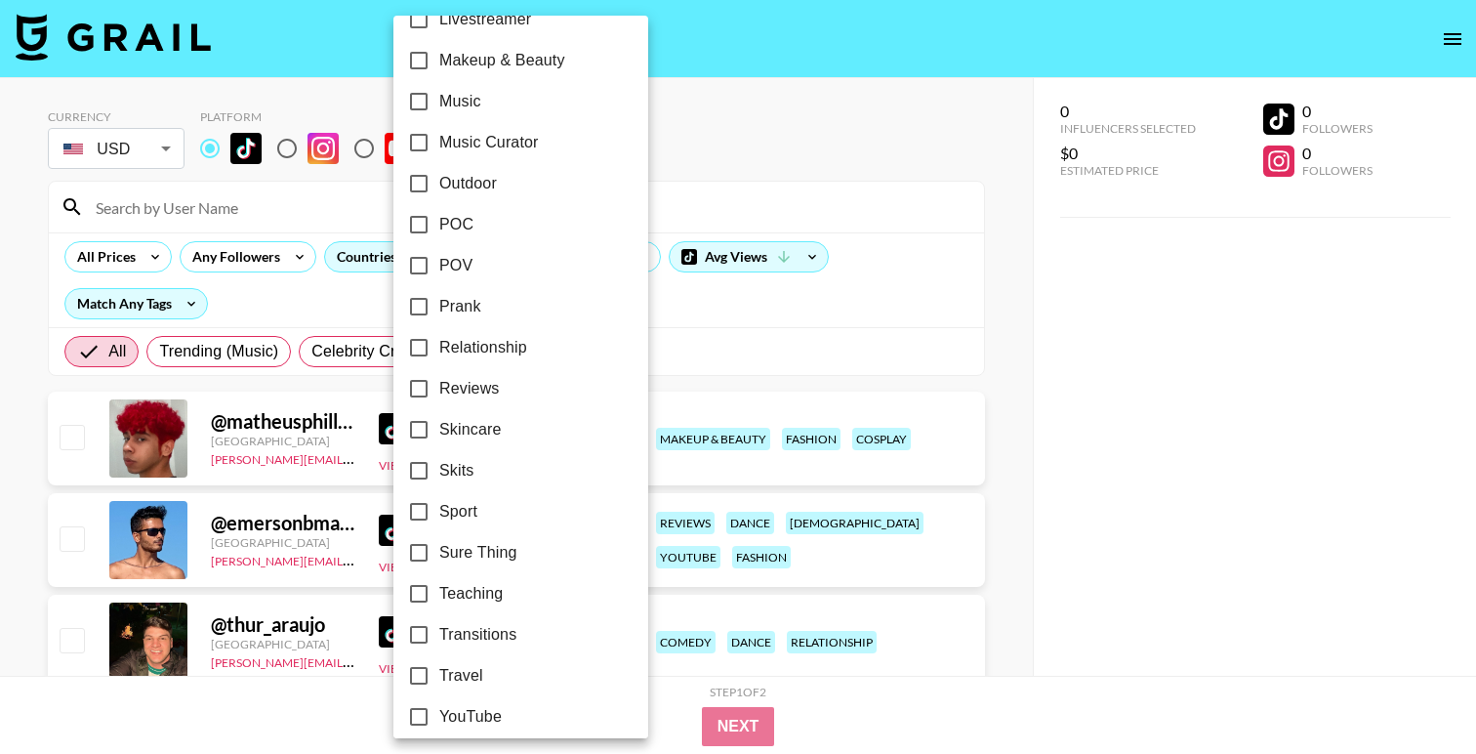
click at [488, 350] on span "Relationship" at bounding box center [483, 347] width 88 height 23
click at [439, 350] on input "Relationship" at bounding box center [418, 347] width 41 height 41
checkbox input "true"
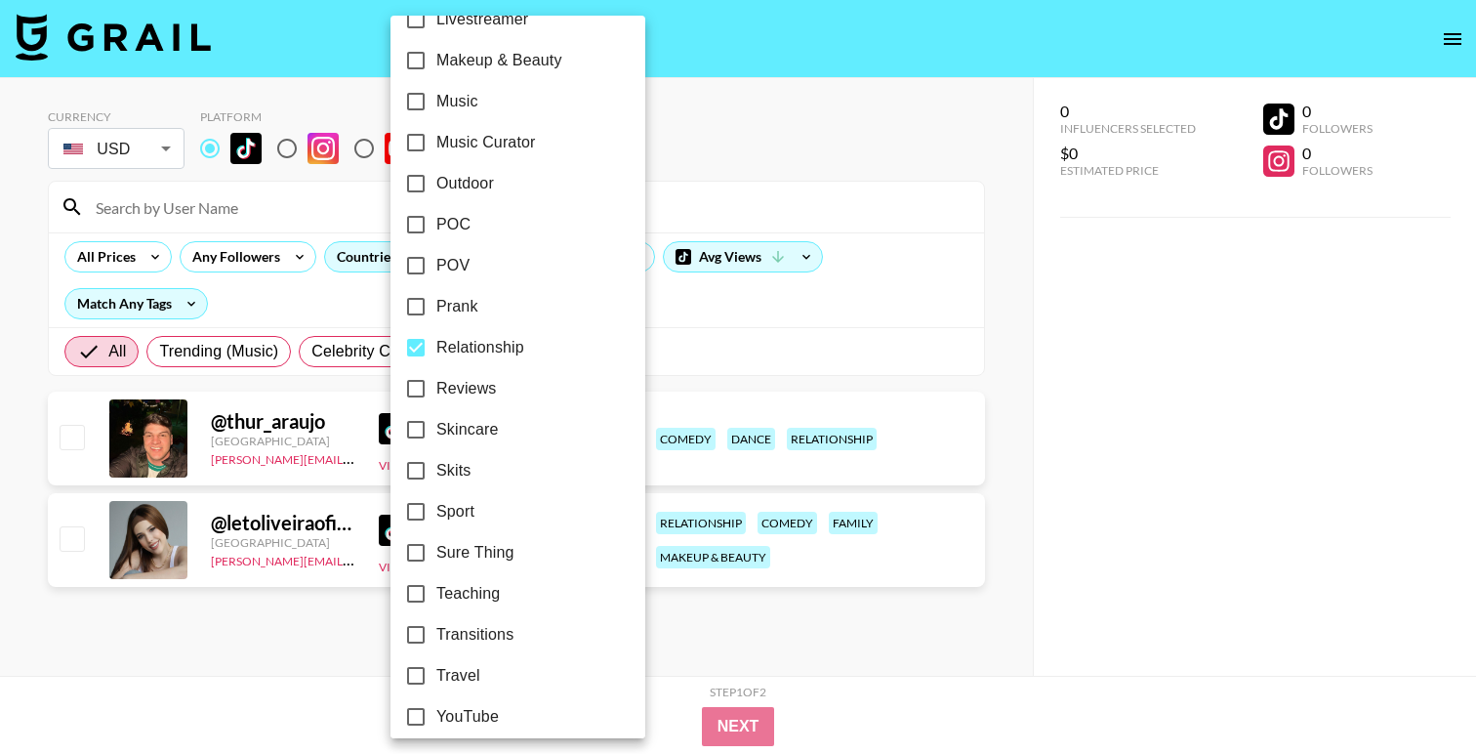
click at [728, 150] on div at bounding box center [738, 377] width 1476 height 754
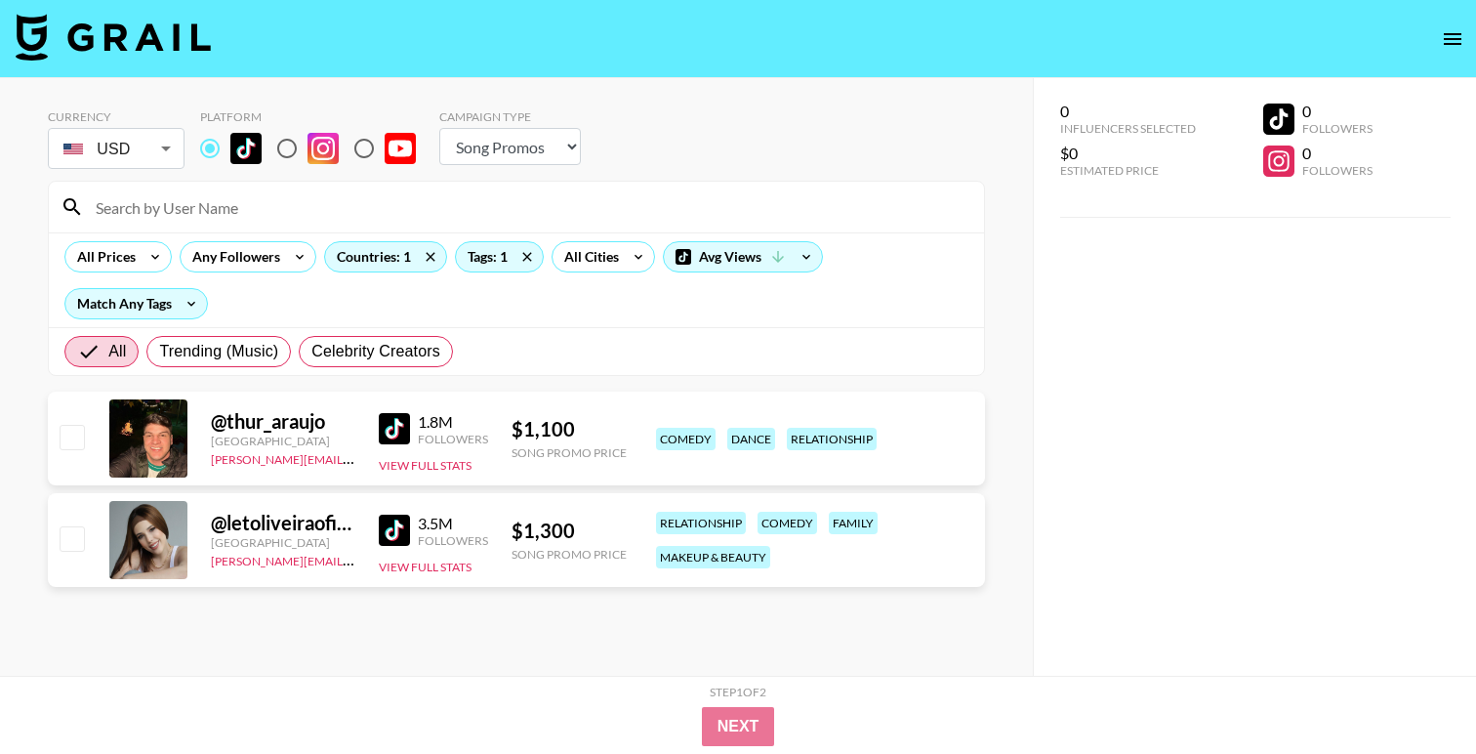
click at [397, 432] on img at bounding box center [394, 428] width 31 height 31
click at [406, 522] on img at bounding box center [394, 530] width 31 height 31
click at [502, 255] on div "Tags: 1" at bounding box center [499, 256] width 87 height 29
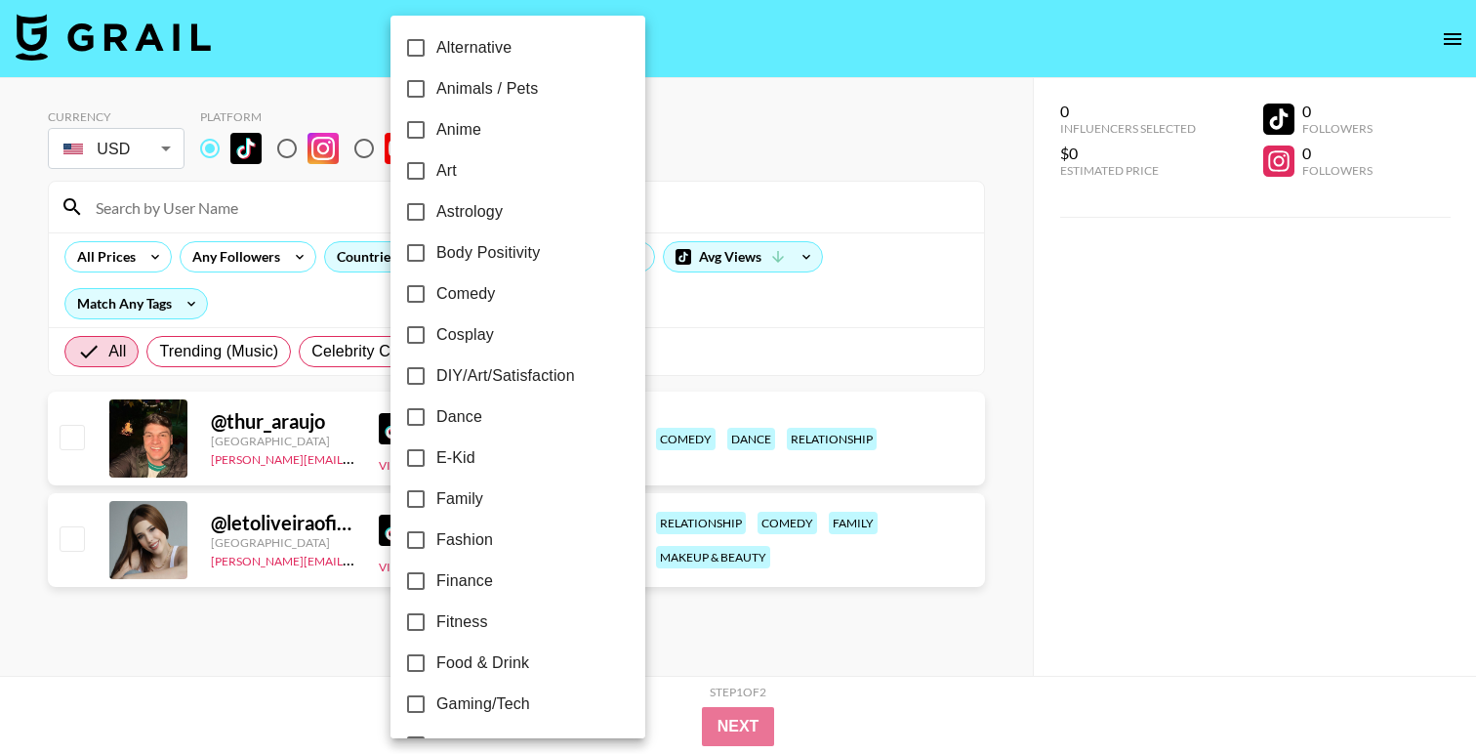
scroll to position [178, 0]
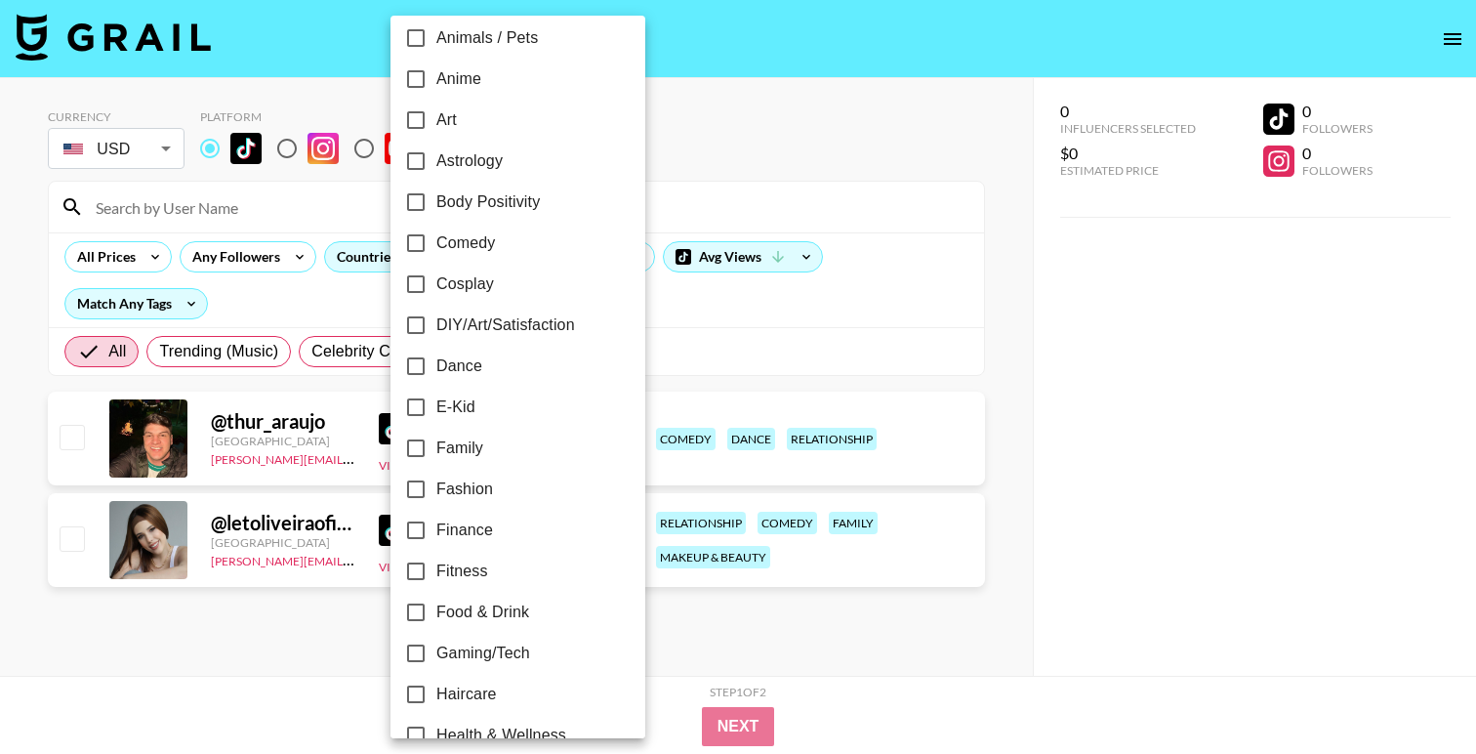
click at [474, 464] on label "Family" at bounding box center [504, 448] width 219 height 41
click at [436, 464] on input "Family" at bounding box center [415, 448] width 41 height 41
checkbox input "true"
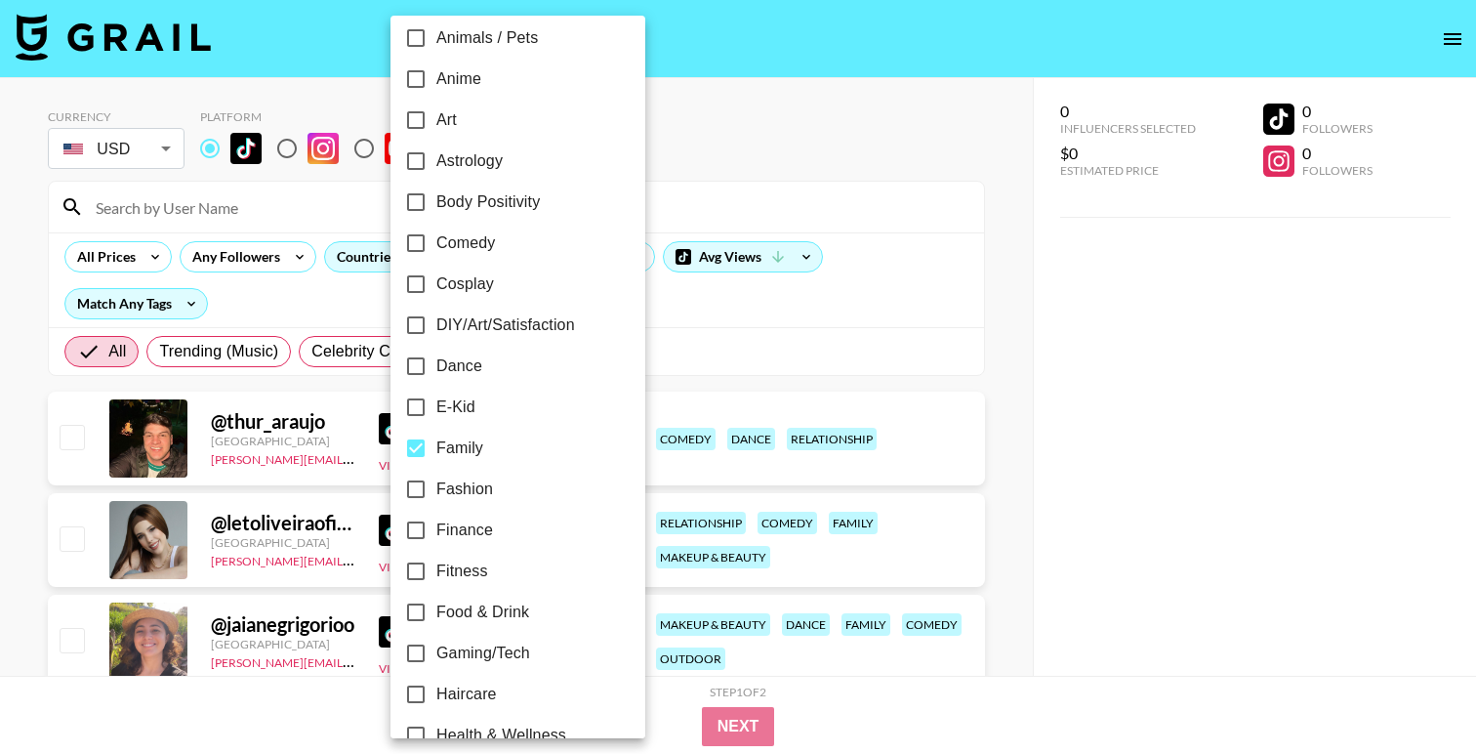
click at [768, 111] on div at bounding box center [738, 377] width 1476 height 754
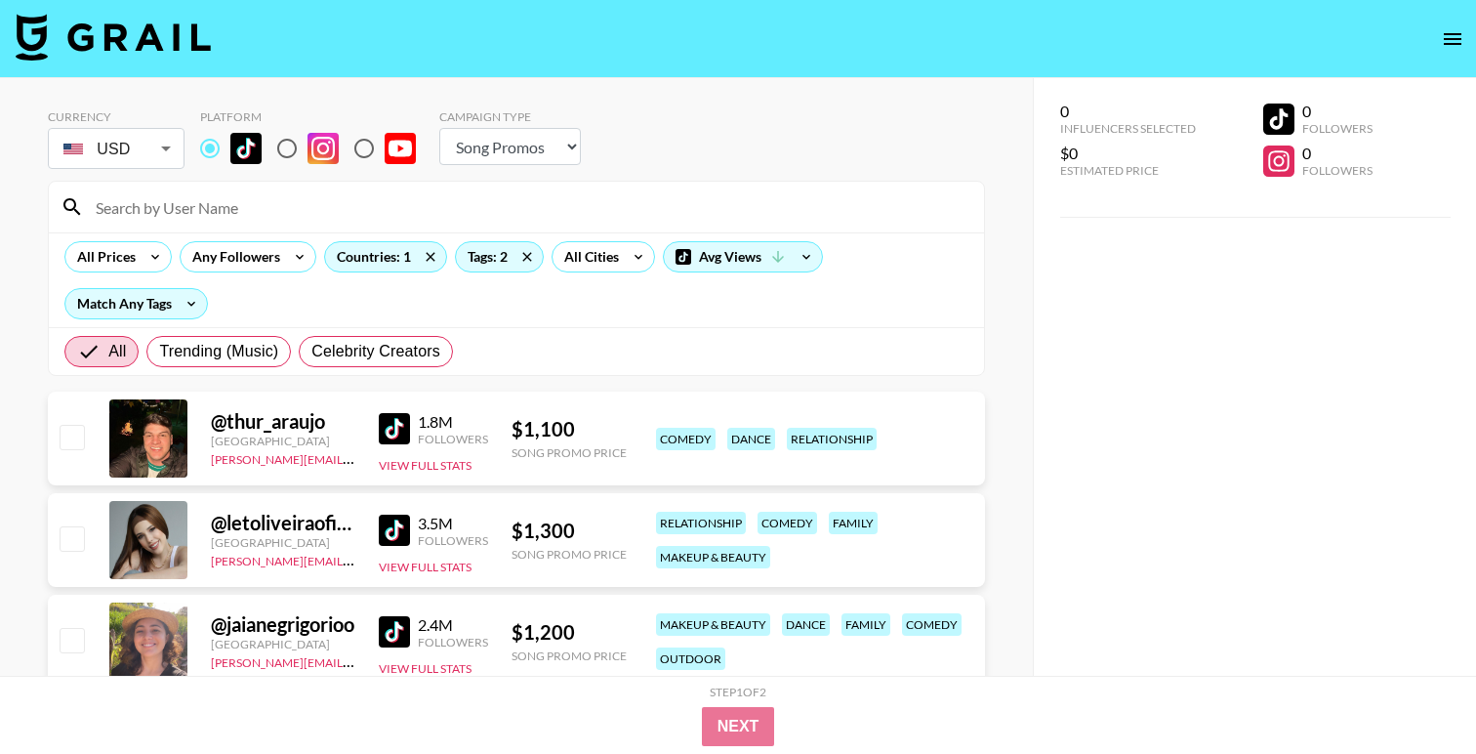
scroll to position [0, 0]
click at [409, 627] on img at bounding box center [394, 631] width 31 height 31
click at [521, 257] on icon at bounding box center [527, 256] width 31 height 29
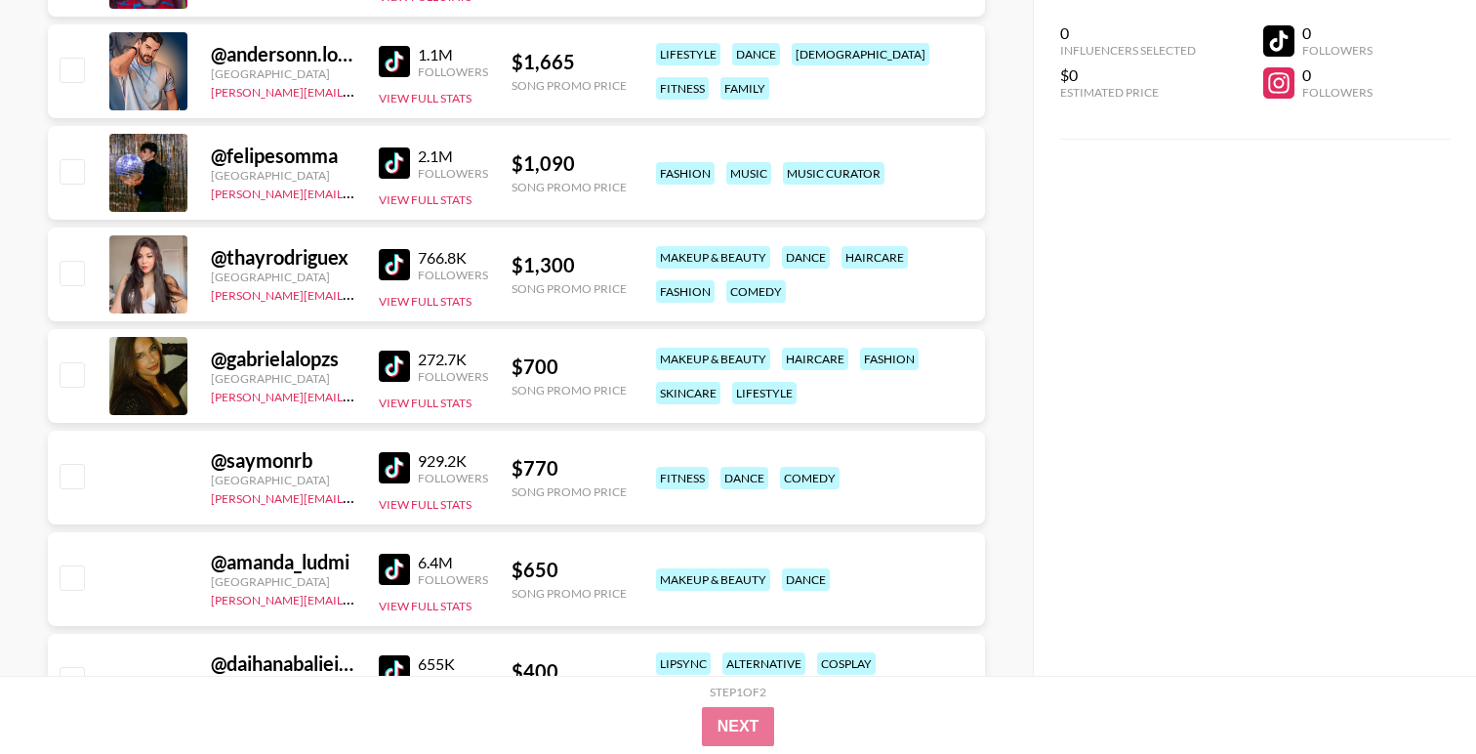
scroll to position [2200, 0]
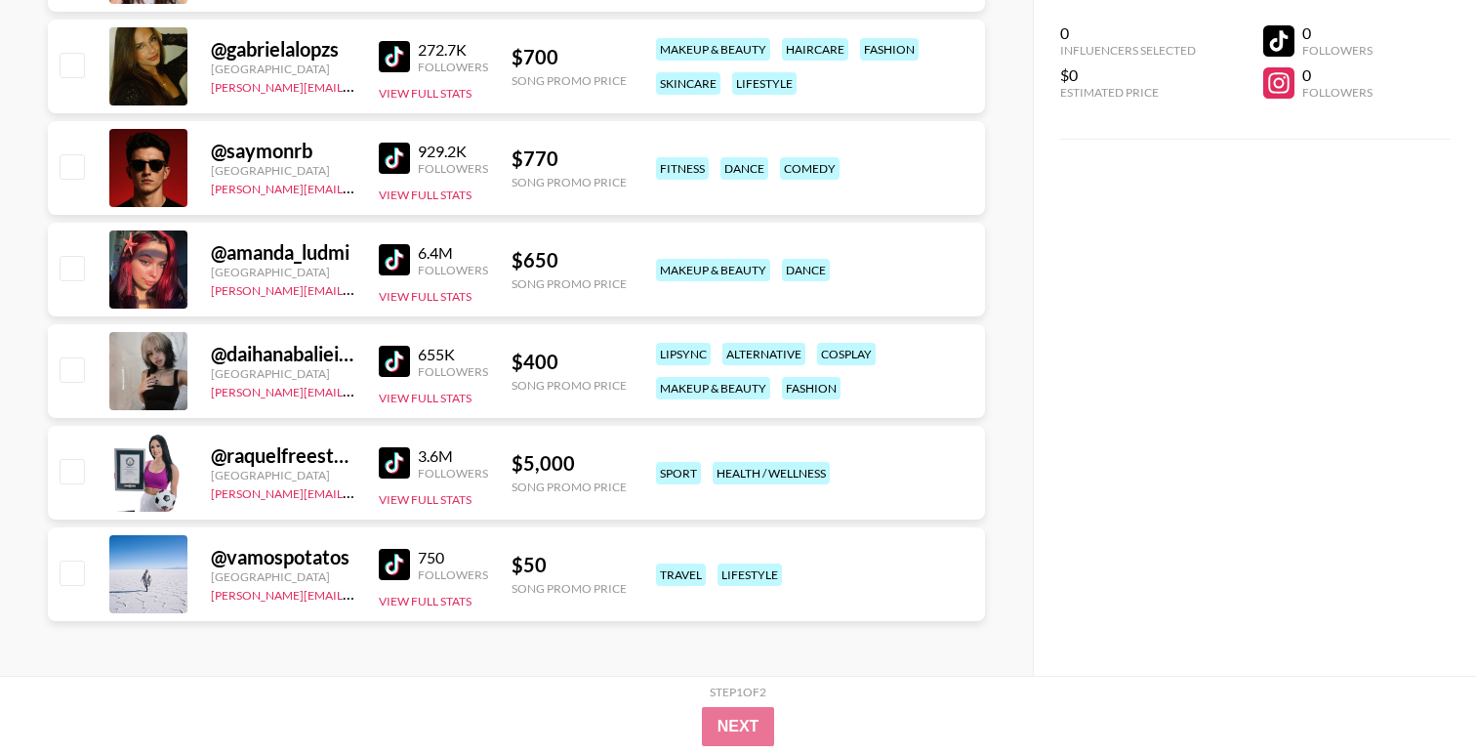
click at [402, 361] on img at bounding box center [394, 361] width 31 height 31
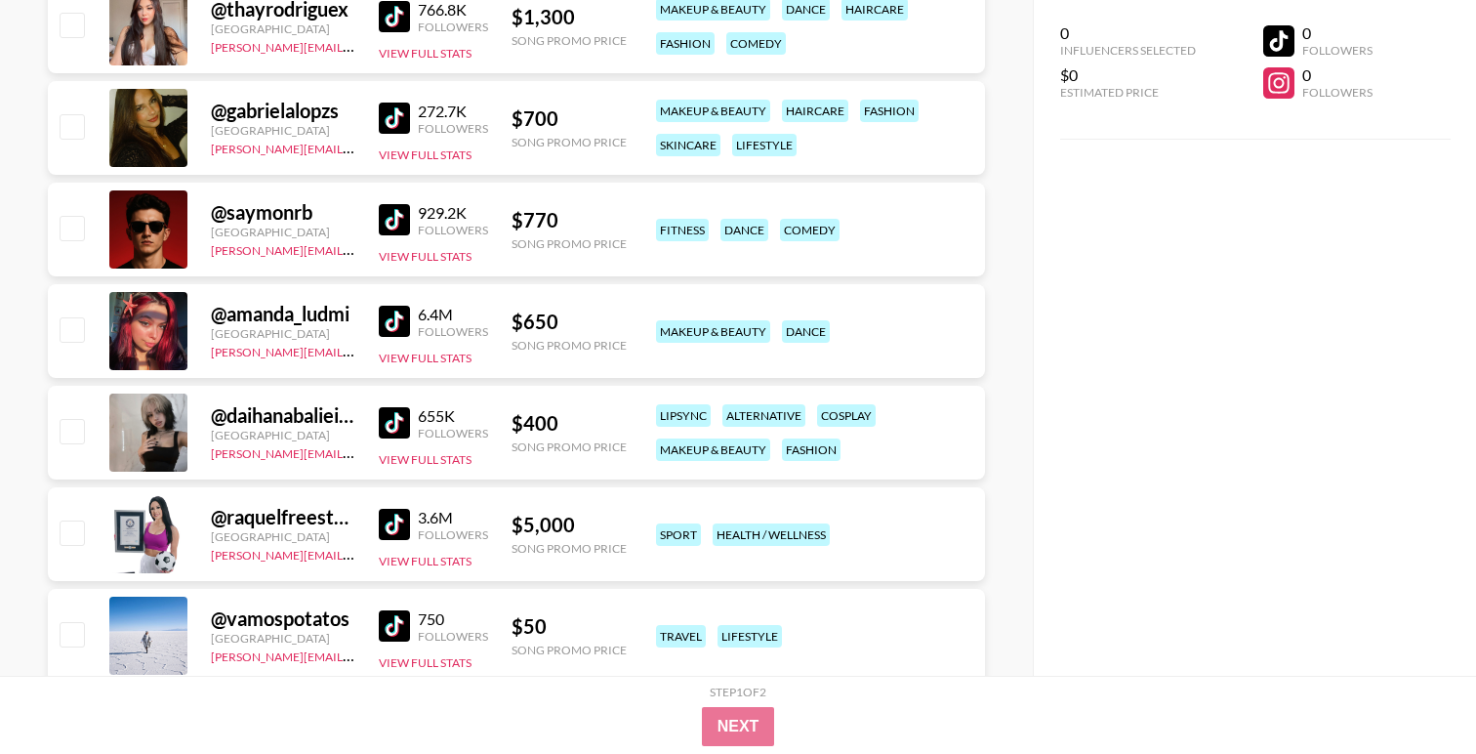
scroll to position [2104, 0]
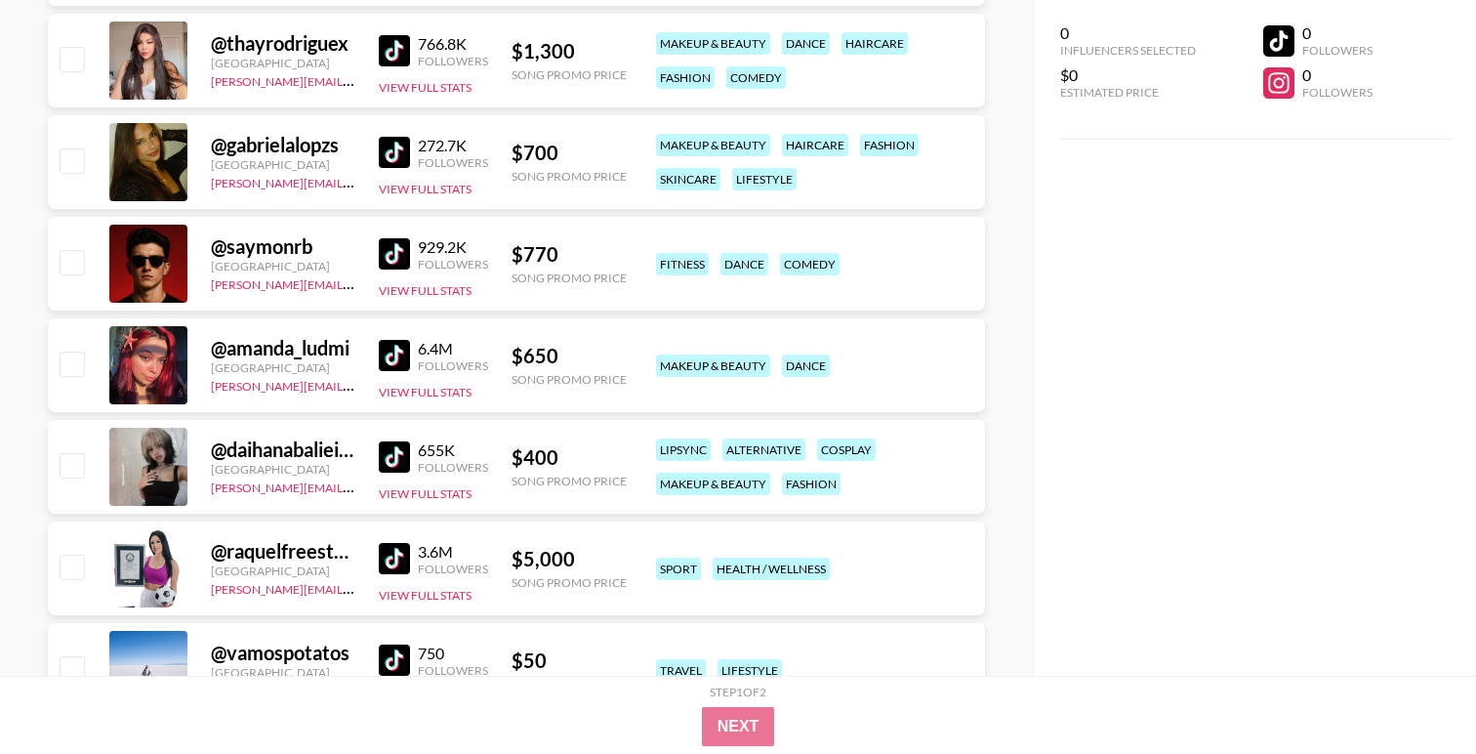
click at [391, 153] on img at bounding box center [394, 152] width 31 height 31
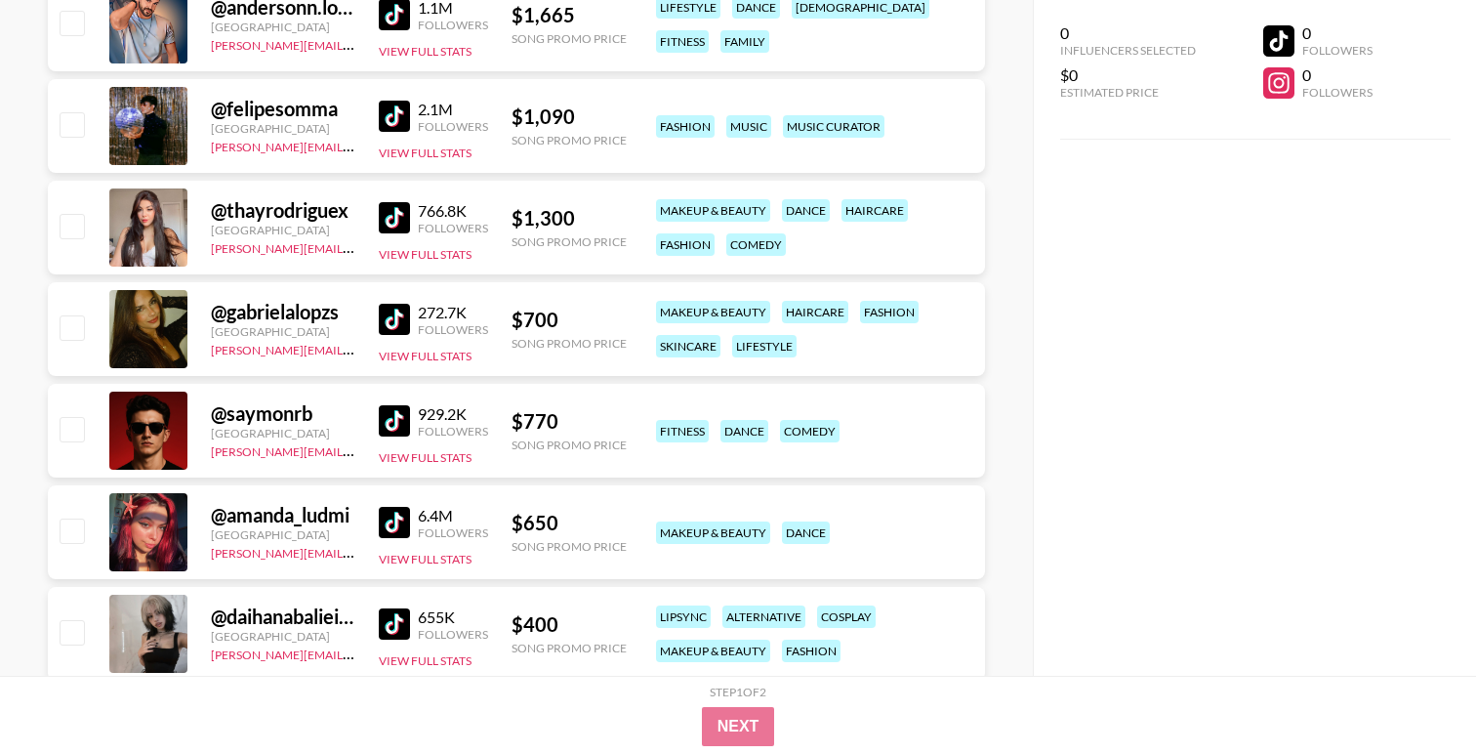
scroll to position [1928, 0]
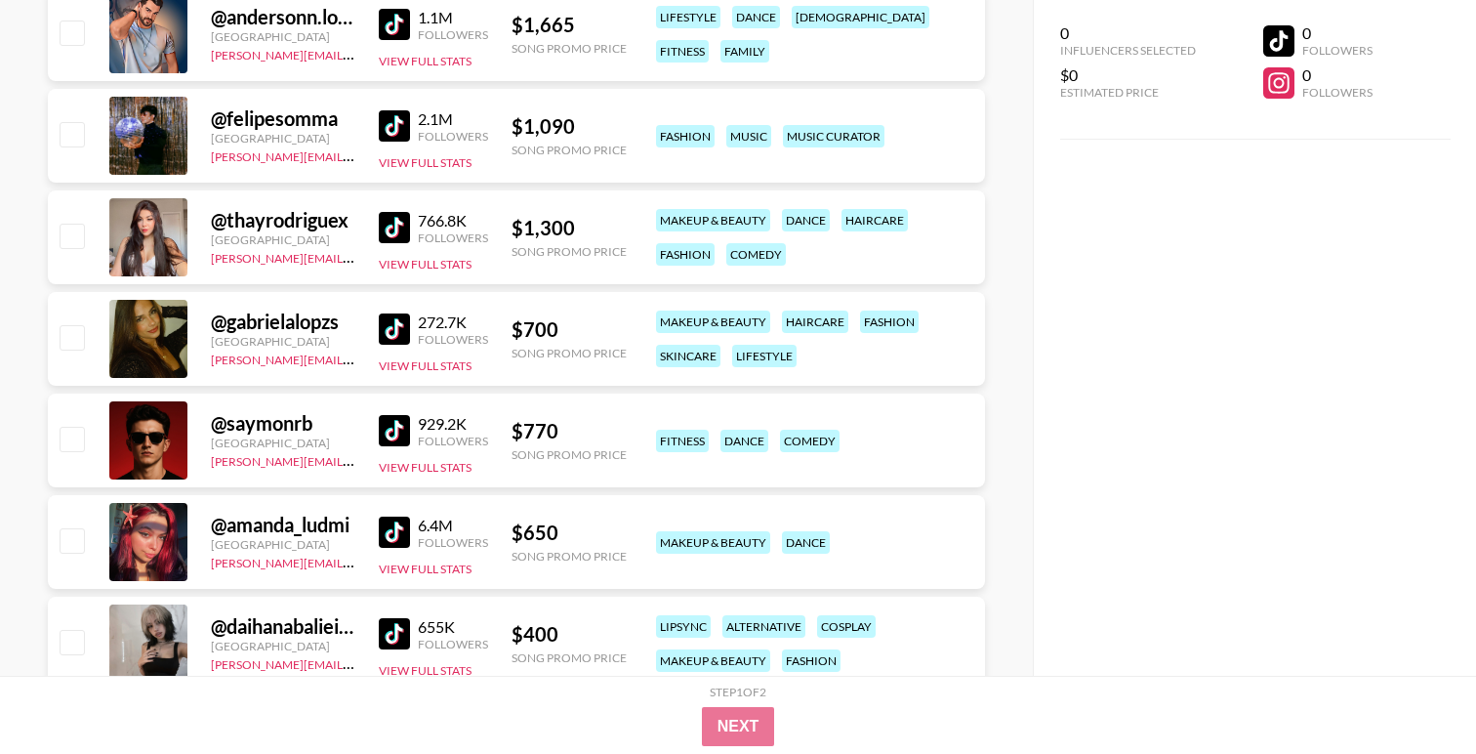
click at [397, 225] on img at bounding box center [394, 227] width 31 height 31
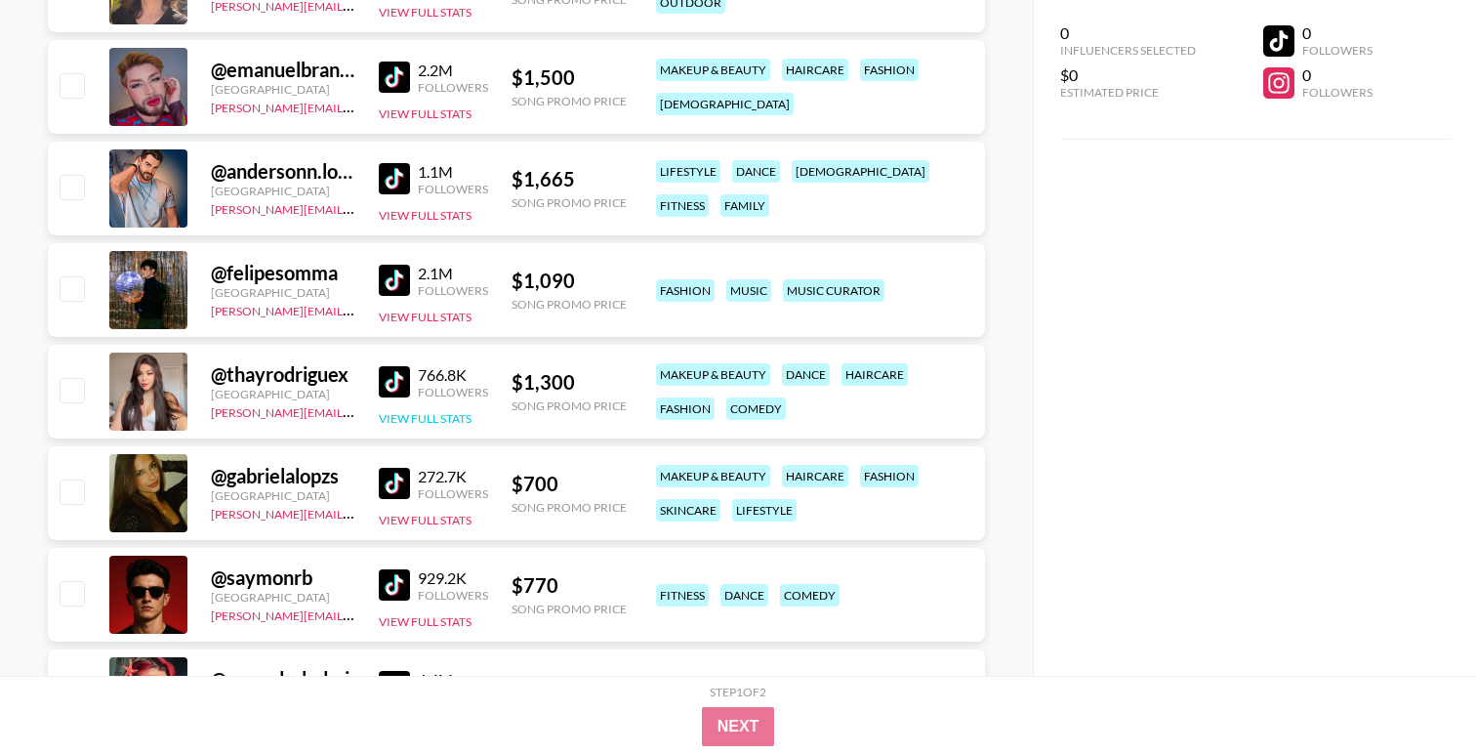
scroll to position [1772, 0]
click at [402, 278] on img at bounding box center [394, 281] width 31 height 31
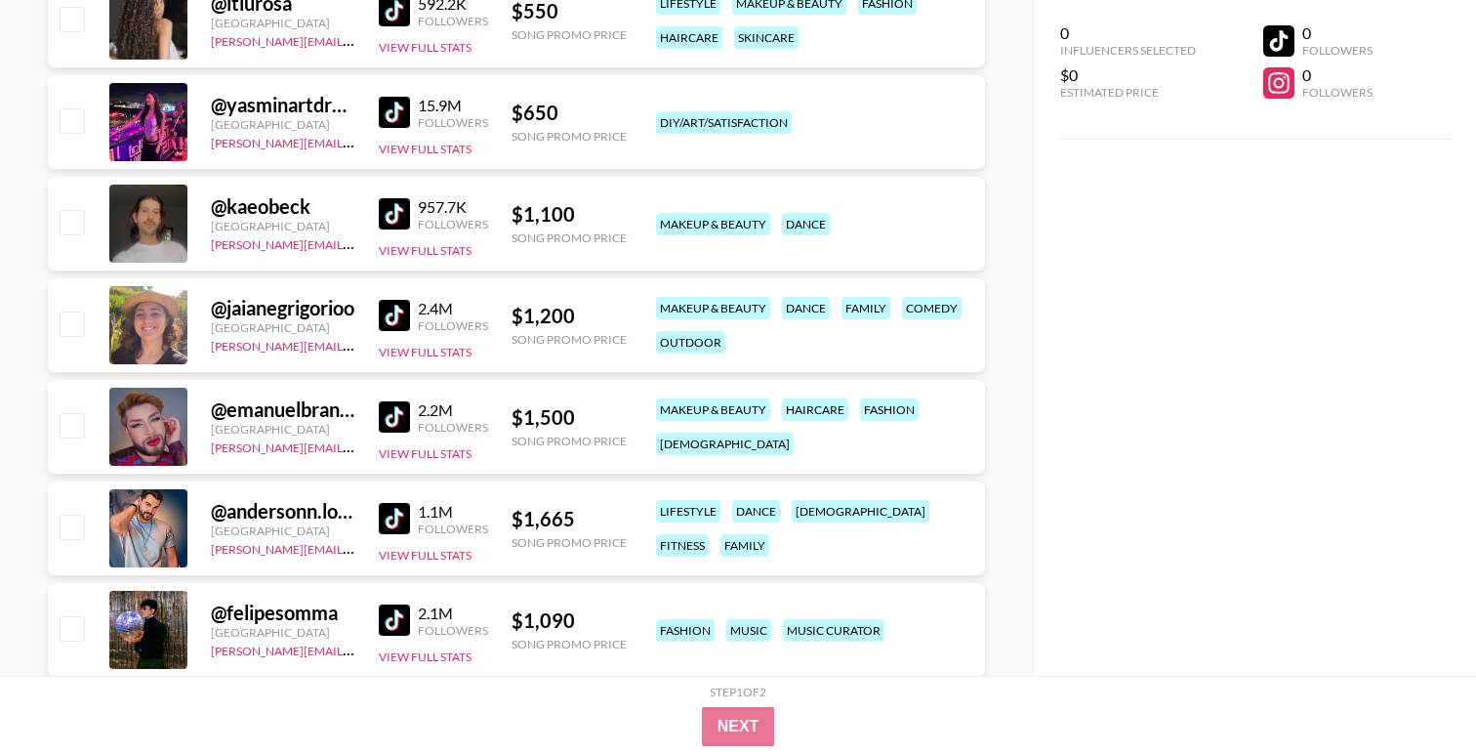
scroll to position [1432, 0]
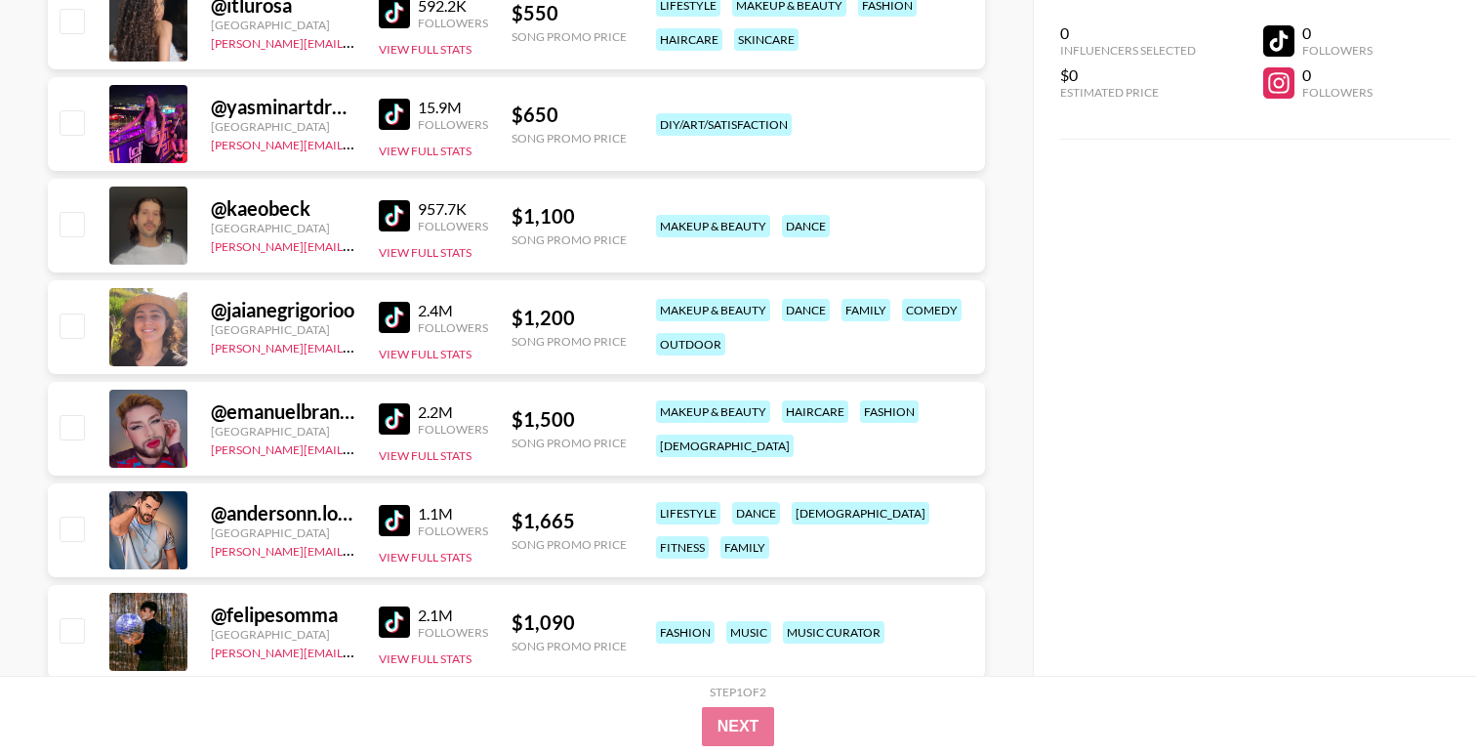
click at [396, 212] on img at bounding box center [394, 215] width 31 height 31
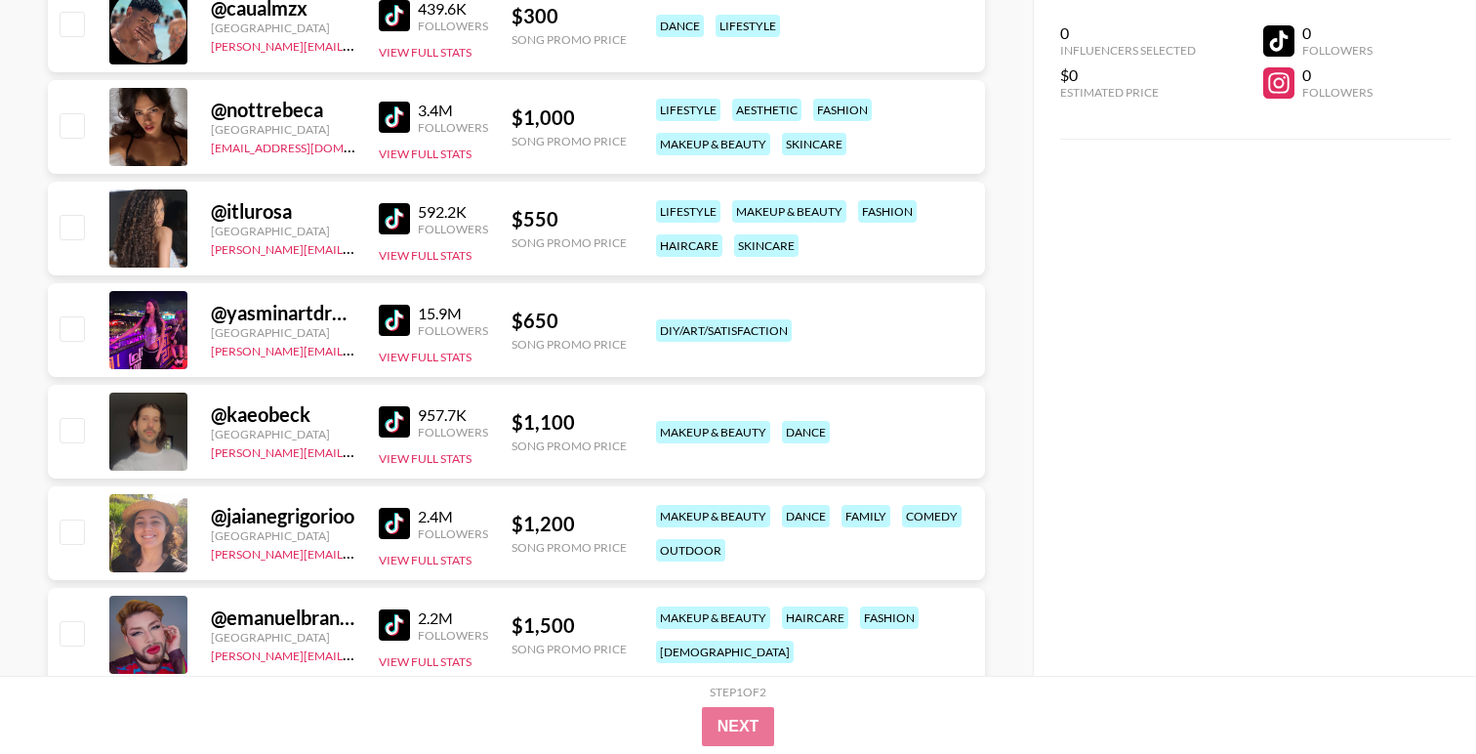
scroll to position [1222, 0]
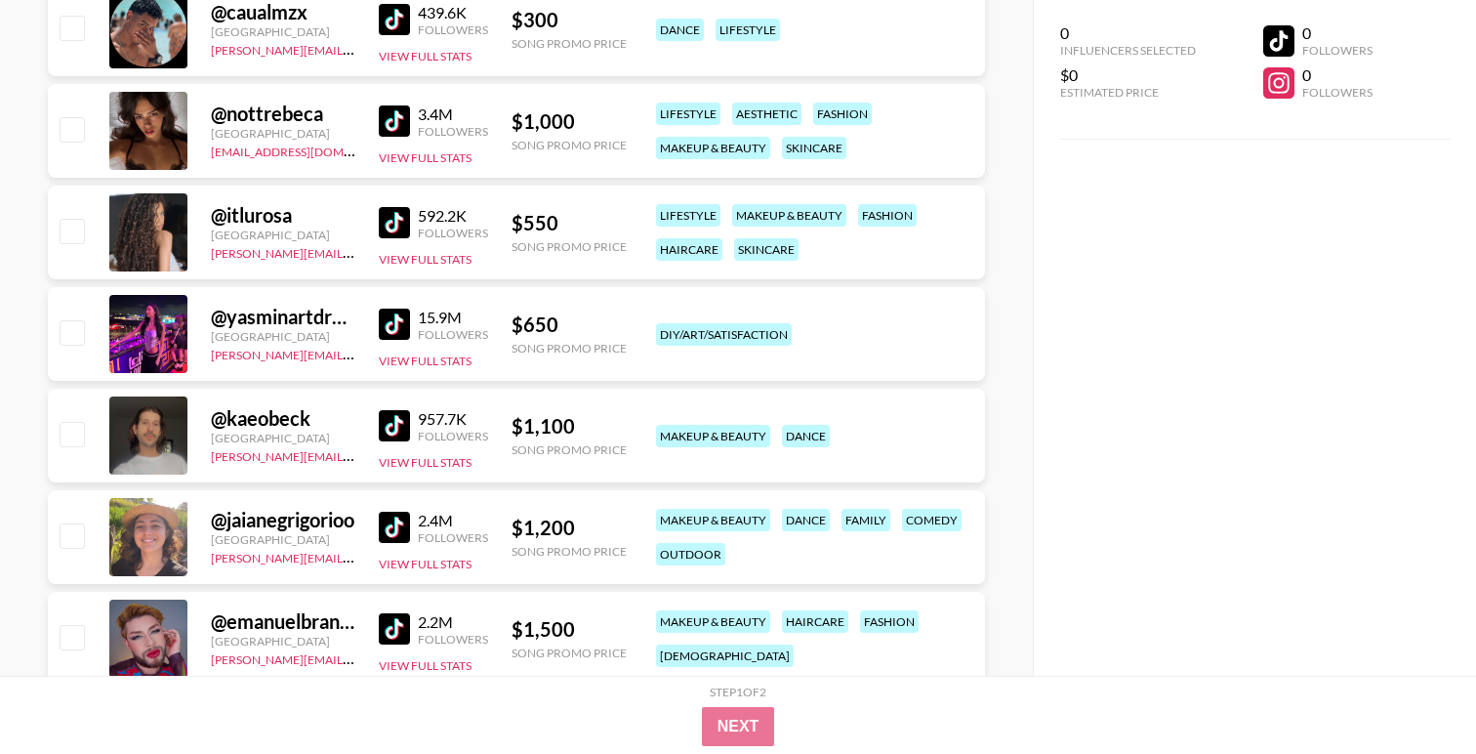
click at [401, 216] on img at bounding box center [394, 222] width 31 height 31
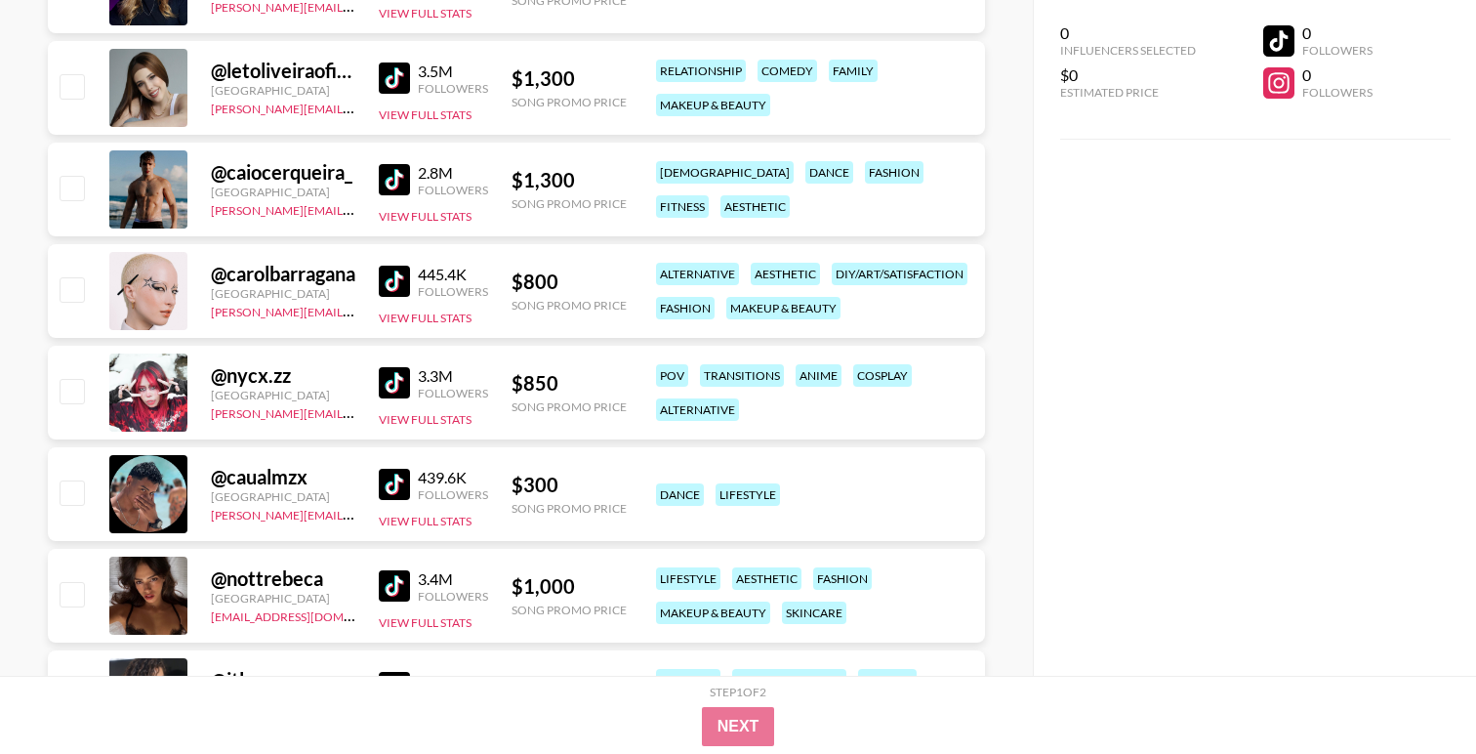
scroll to position [718, 0]
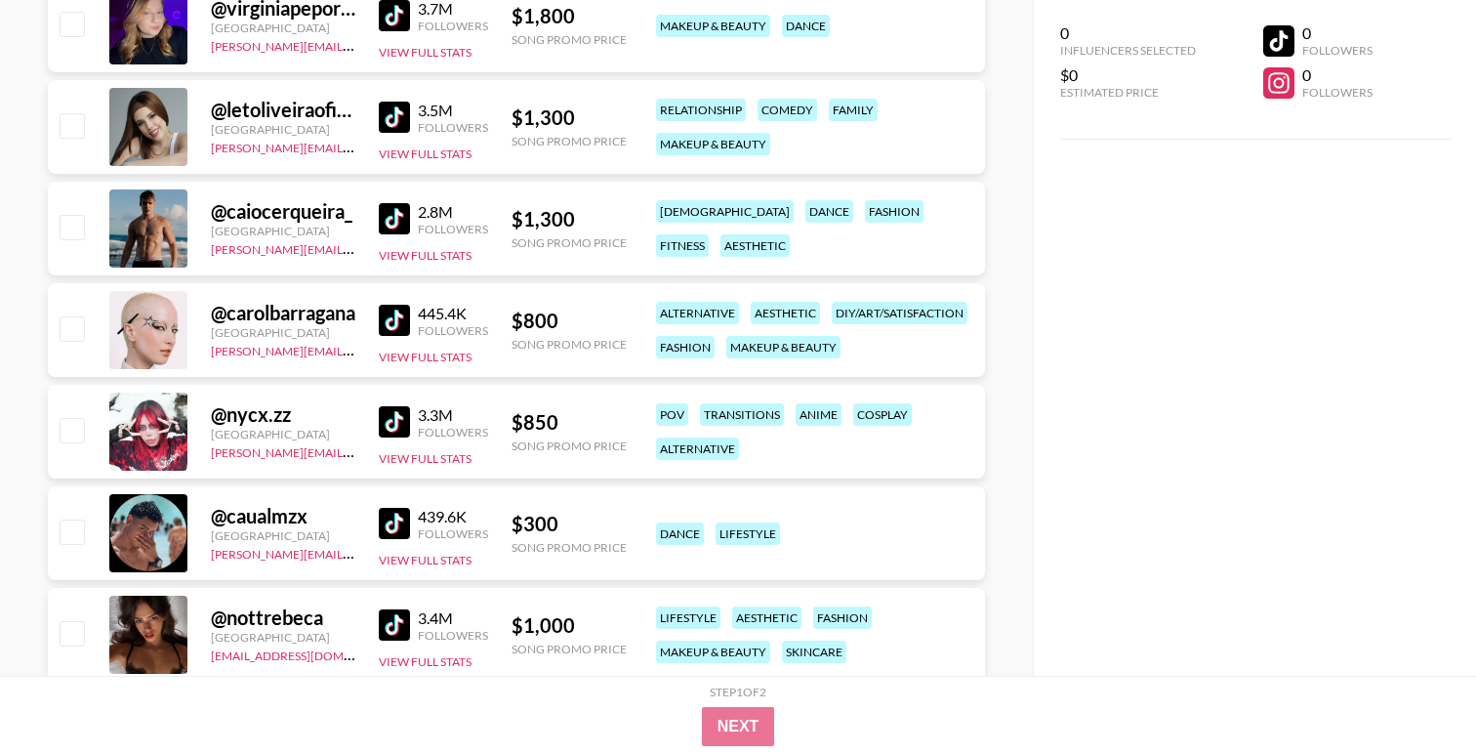
click at [395, 314] on img at bounding box center [394, 320] width 31 height 31
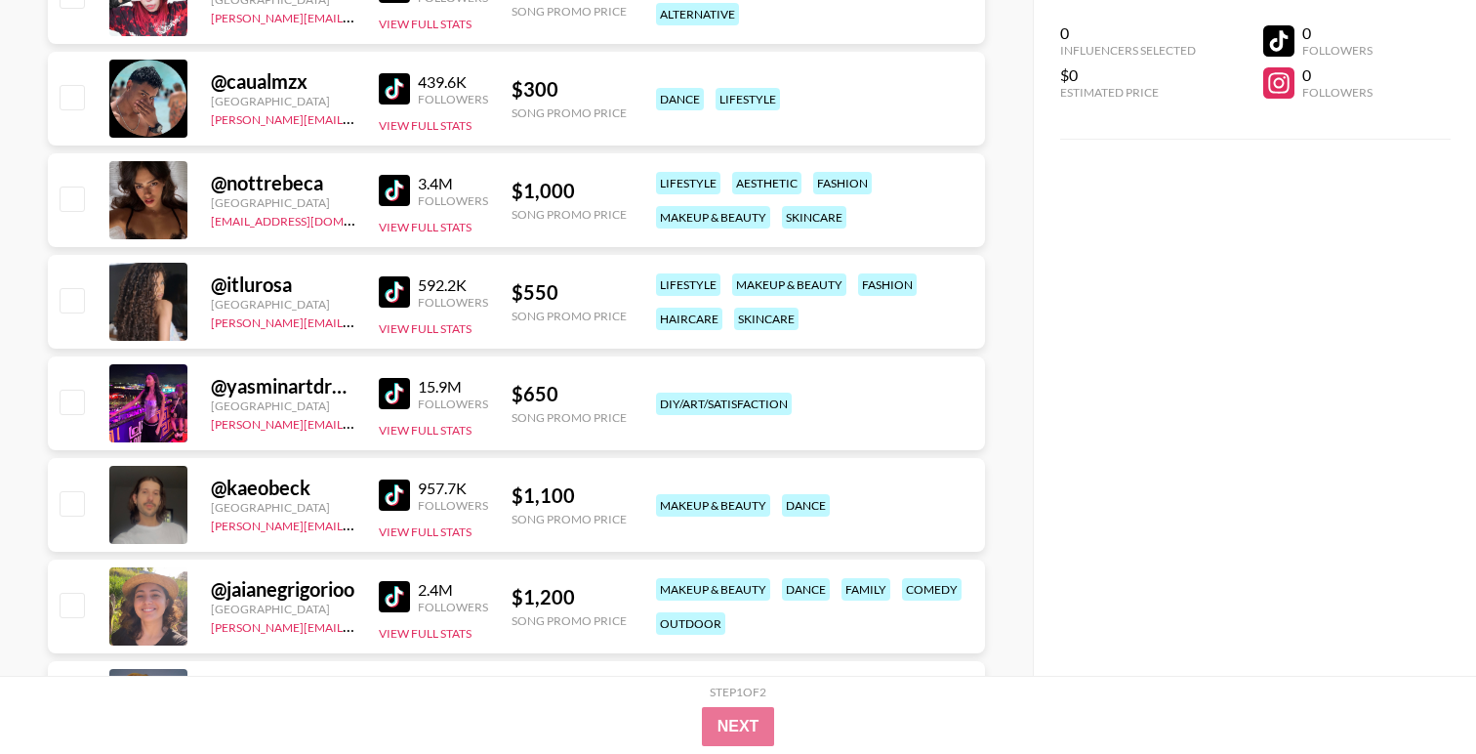
scroll to position [1171, 0]
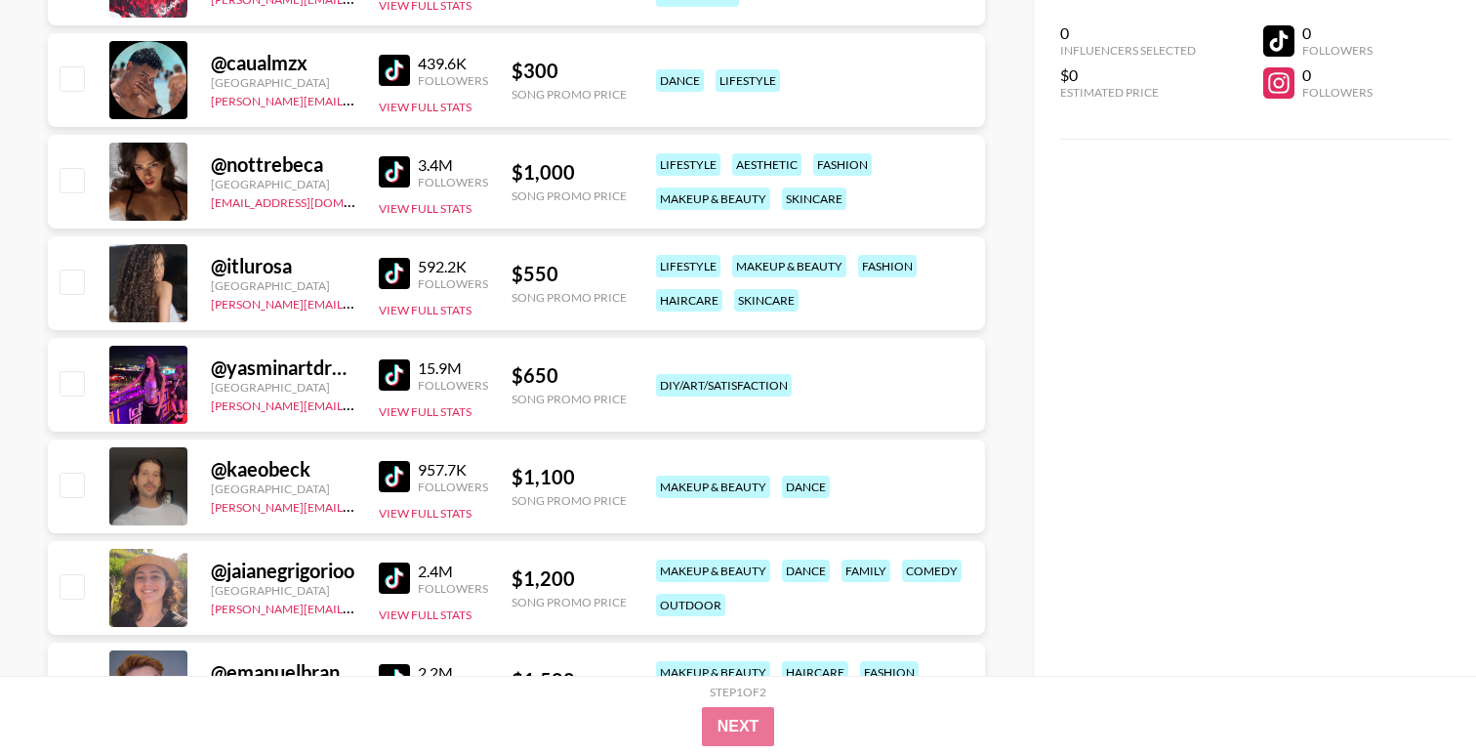
click at [397, 378] on img at bounding box center [394, 374] width 31 height 31
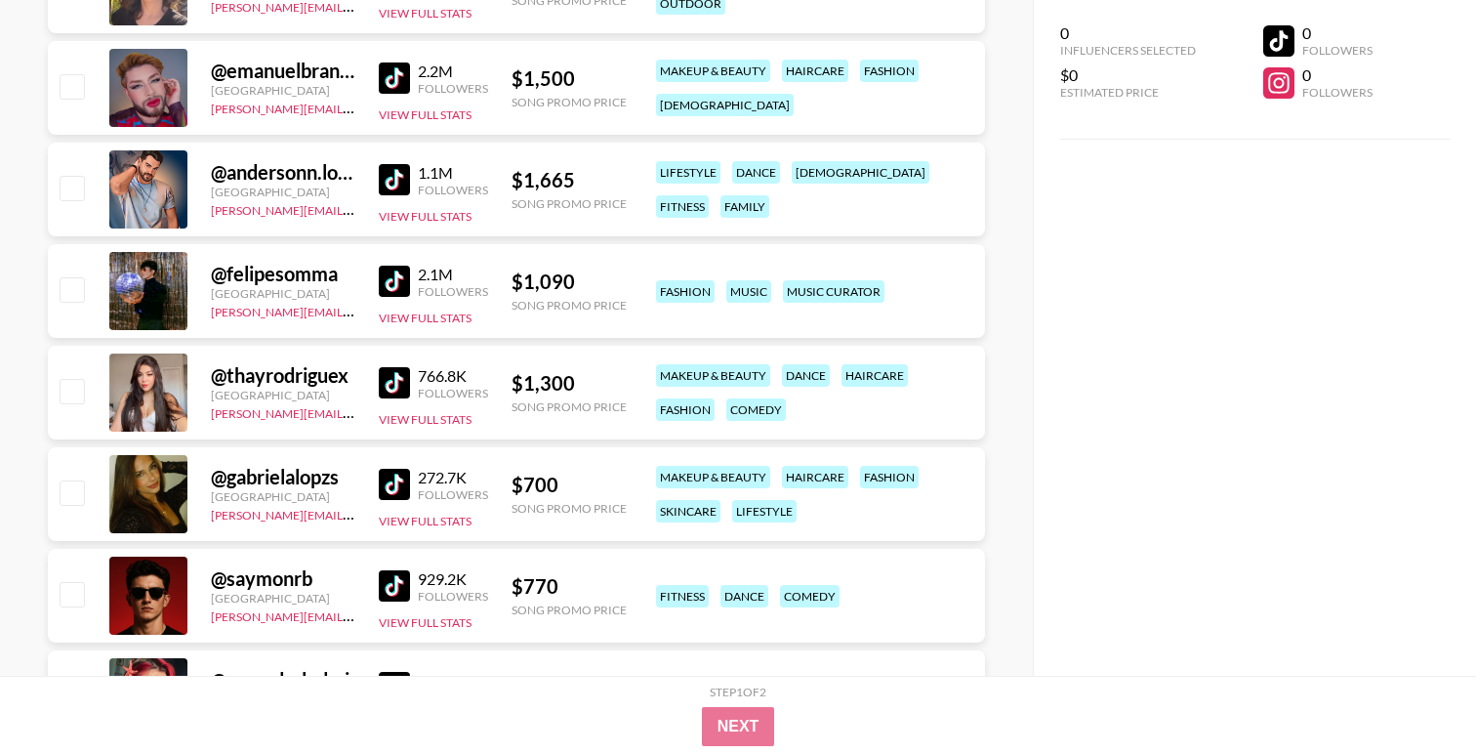
scroll to position [1792, 0]
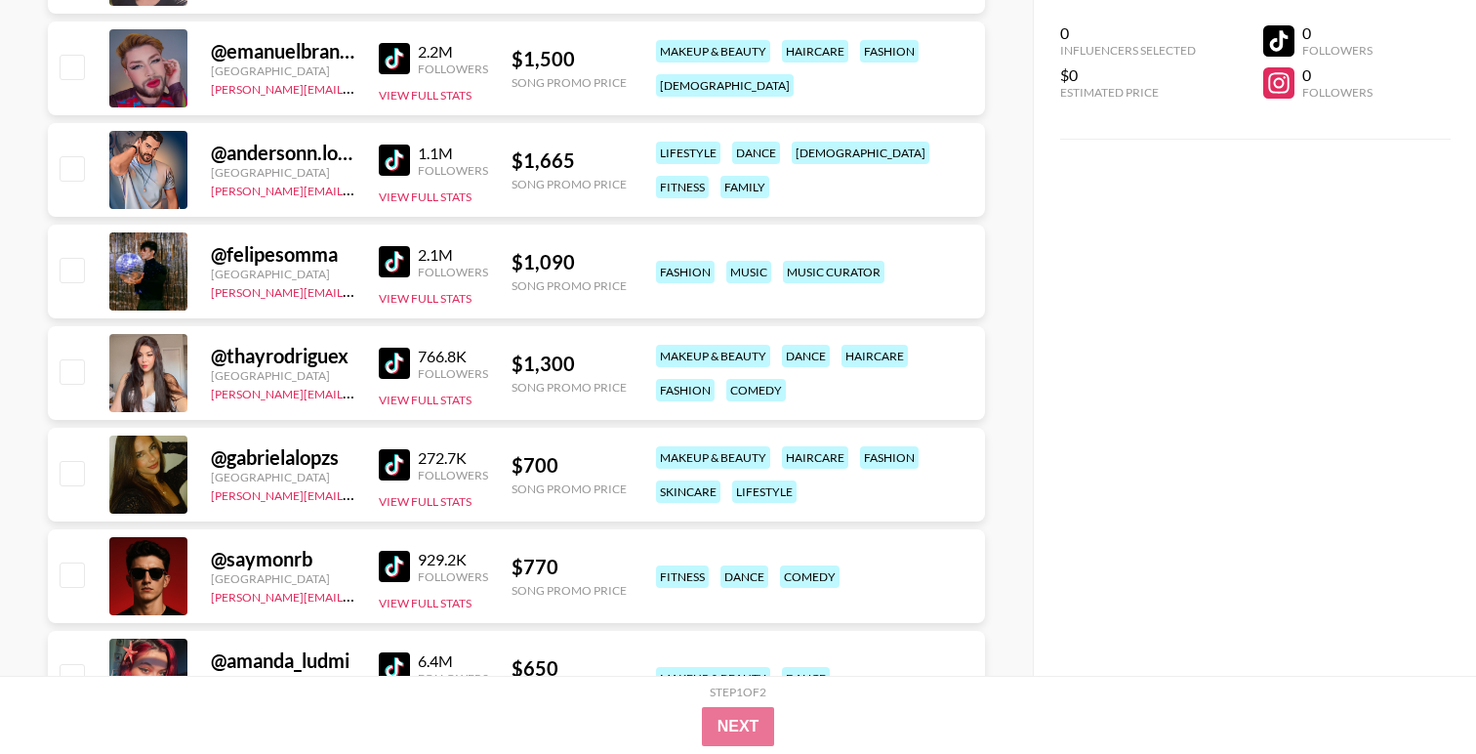
click at [397, 474] on img at bounding box center [394, 464] width 31 height 31
click at [399, 565] on img at bounding box center [394, 566] width 31 height 31
